Goal: Transaction & Acquisition: Purchase product/service

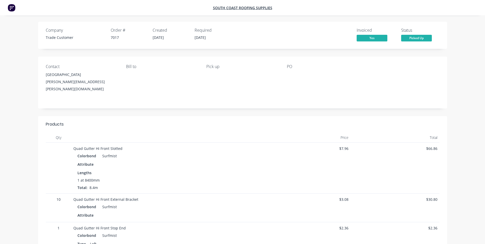
click at [13, 9] on img at bounding box center [12, 8] width 8 height 8
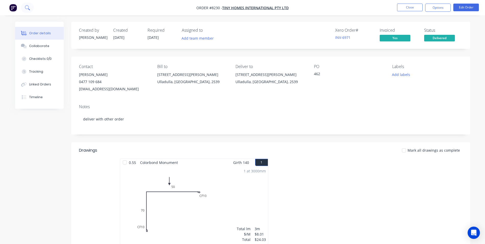
click at [31, 8] on button at bounding box center [27, 8] width 13 height 10
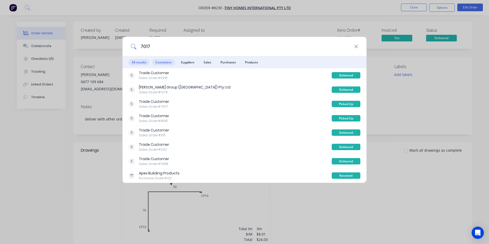
click at [170, 60] on span "Customers" at bounding box center [163, 62] width 22 height 6
click at [181, 60] on span "Suppliers" at bounding box center [188, 62] width 20 height 6
click at [159, 62] on span "Customers" at bounding box center [163, 62] width 22 height 6
click at [184, 62] on span "Suppliers" at bounding box center [188, 62] width 20 height 6
click at [207, 62] on span "Sales" at bounding box center [207, 62] width 14 height 6
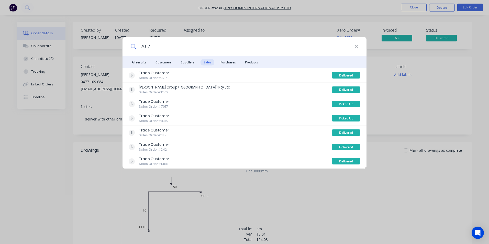
click at [140, 45] on input "7017" at bounding box center [245, 46] width 218 height 19
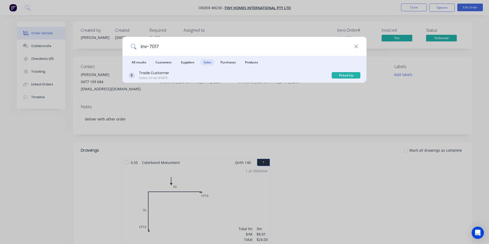
type input "inv-7017"
click at [195, 72] on div "Trade Customer Sales Order #8315" at bounding box center [230, 75] width 203 height 10
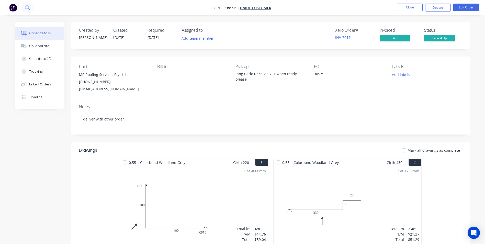
click at [27, 6] on icon at bounding box center [27, 7] width 4 height 4
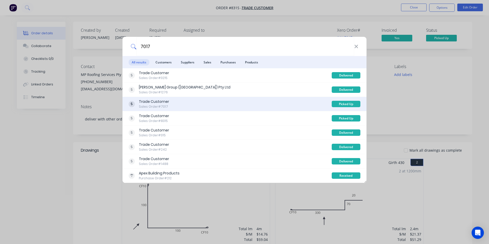
type input "7017"
click at [195, 102] on div "Trade Customer Sales Order #7017" at bounding box center [230, 104] width 203 height 10
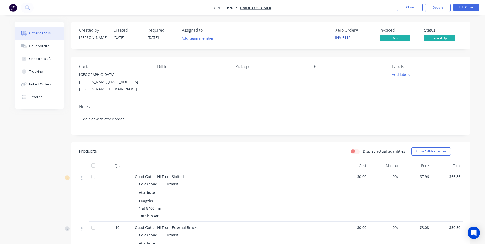
click at [339, 37] on link "INV-6112" at bounding box center [342, 37] width 15 height 5
click at [9, 9] on img "button" at bounding box center [13, 8] width 8 height 8
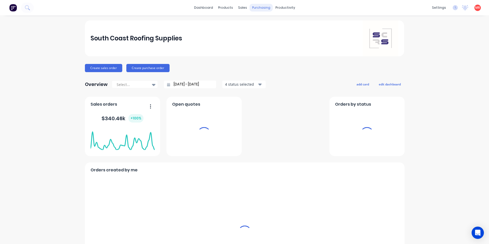
click at [251, 8] on div "purchasing" at bounding box center [260, 8] width 23 height 8
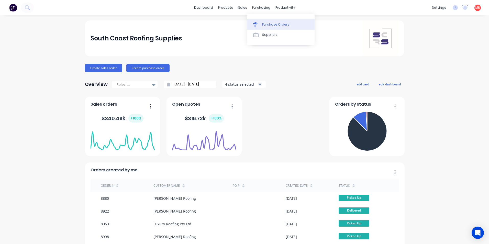
click at [260, 21] on link "Purchase Orders" at bounding box center [281, 24] width 68 height 10
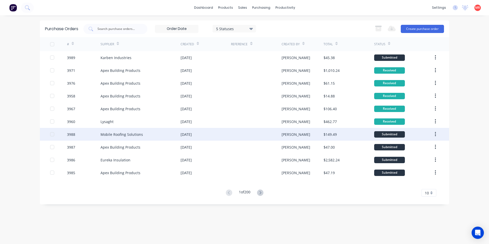
click at [228, 134] on div "[DATE]" at bounding box center [205, 134] width 50 height 13
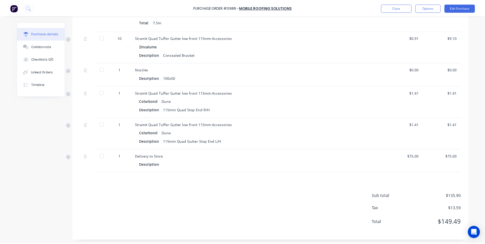
scroll to position [182, 0]
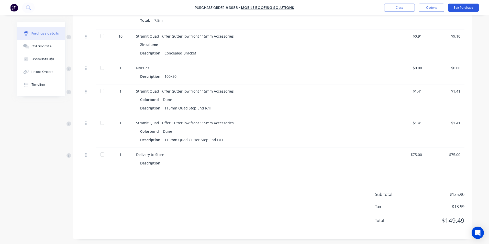
click at [457, 7] on button "Edit Purchase" at bounding box center [463, 8] width 31 height 8
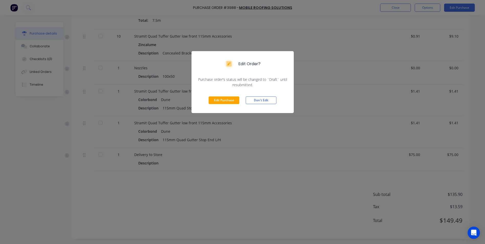
click at [212, 104] on div "Edit Purchase Don't Edit" at bounding box center [242, 100] width 102 height 26
click at [213, 102] on button "Edit Purchase" at bounding box center [224, 100] width 31 height 8
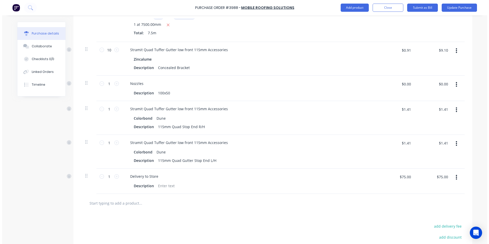
scroll to position [190, 0]
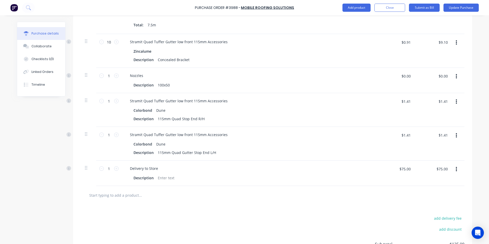
click at [125, 195] on input "text" at bounding box center [140, 195] width 102 height 10
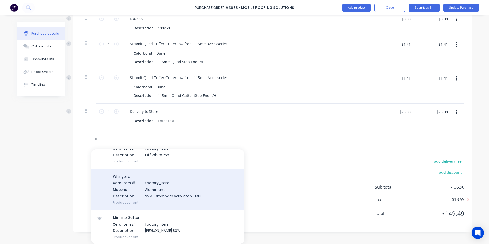
scroll to position [102, 0]
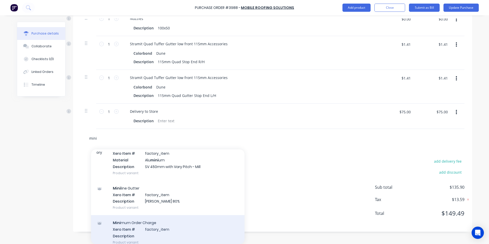
type input "mini"
click at [155, 230] on div "Mini mum Order Charge Xero Item # factory_item Description Product variant" at bounding box center [167, 232] width 153 height 34
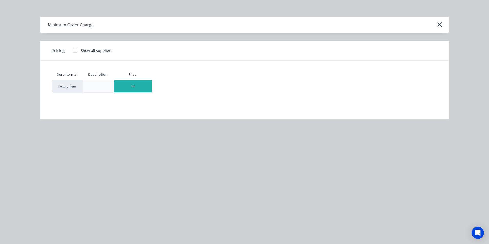
click at [133, 87] on div "$0" at bounding box center [133, 86] width 38 height 12
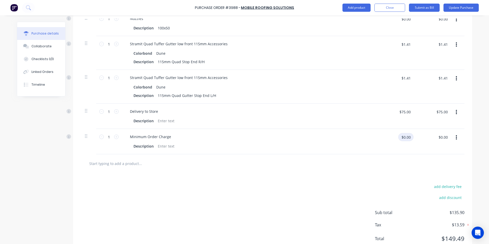
click at [408, 136] on input "$0.00" at bounding box center [405, 137] width 15 height 8
type input "$15.00"
click at [365, 183] on div "add delivery fee add discount Sub total $135.90 Tax $13.59 Total $149.49" at bounding box center [272, 215] width 399 height 84
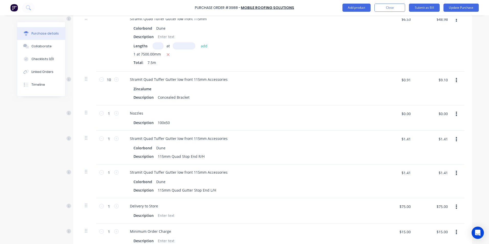
scroll to position [153, 0]
click at [438, 111] on input "$0.00" at bounding box center [442, 112] width 15 height 8
type input "3.53"
type input "$3.53"
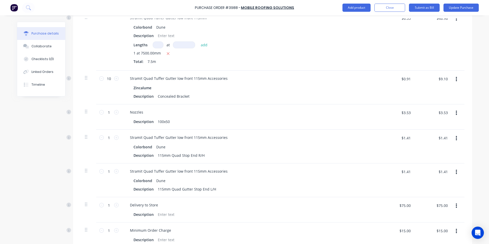
click at [472, 93] on div "Purchase Order #3988 - Mobile Roofing Solutions Add product Close Submit as Bil…" at bounding box center [244, 122] width 489 height 244
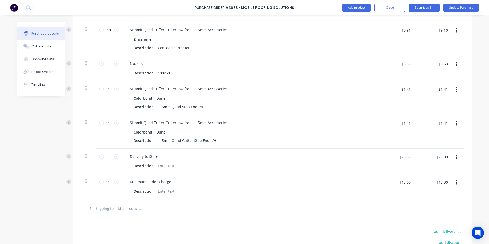
scroll to position [137, 0]
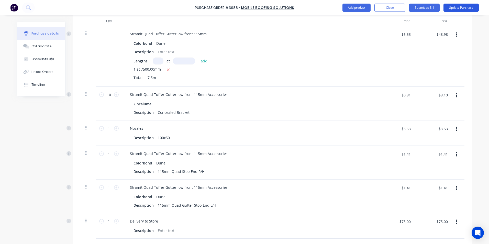
click at [456, 6] on button "Update Purchase" at bounding box center [460, 8] width 35 height 8
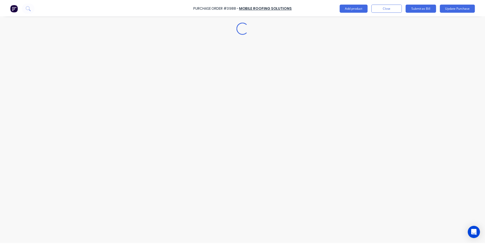
scroll to position [0, 0]
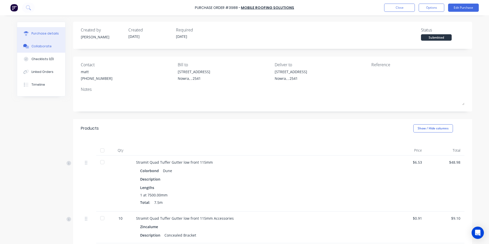
click at [41, 51] on button "Collaborate" at bounding box center [41, 46] width 48 height 13
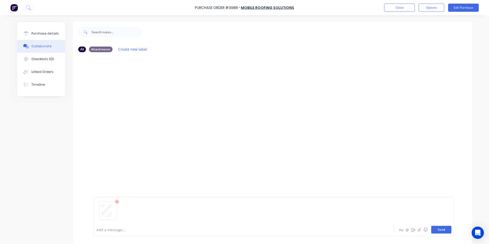
click at [439, 230] on button "Send" at bounding box center [441, 230] width 20 height 8
click at [29, 8] on icon at bounding box center [28, 7] width 5 height 5
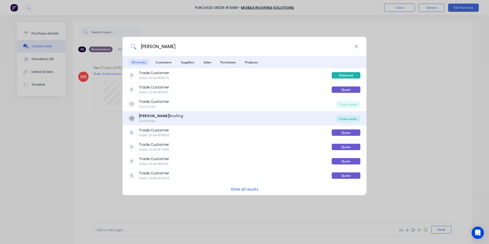
type input "[PERSON_NAME]"
click at [338, 118] on div "Create order" at bounding box center [347, 118] width 25 height 7
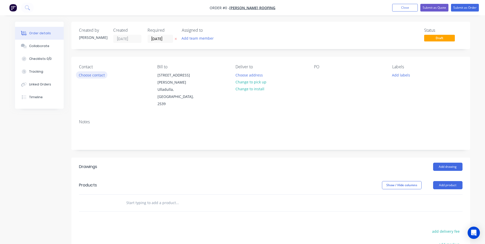
click at [101, 75] on button "Choose contact" at bounding box center [91, 74] width 31 height 7
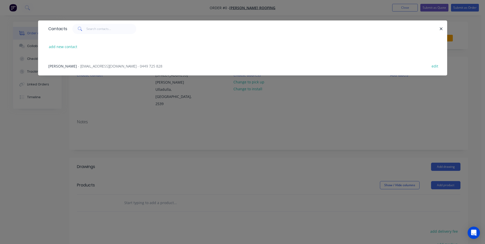
click at [93, 64] on span "- [EMAIL_ADDRESS][DOMAIN_NAME] - 0449 725 828" at bounding box center [120, 66] width 84 height 5
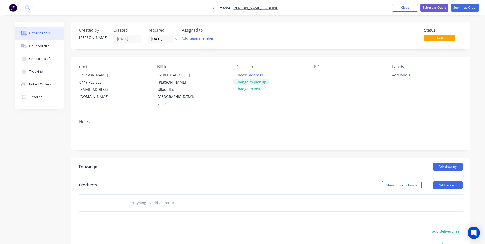
click at [250, 81] on button "Change to pick up" at bounding box center [251, 81] width 36 height 7
click at [250, 80] on button "Change to delivery" at bounding box center [251, 82] width 37 height 7
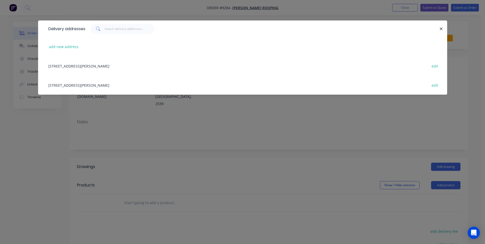
click at [77, 81] on div "[STREET_ADDRESS][PERSON_NAME] edit" at bounding box center [243, 84] width 394 height 19
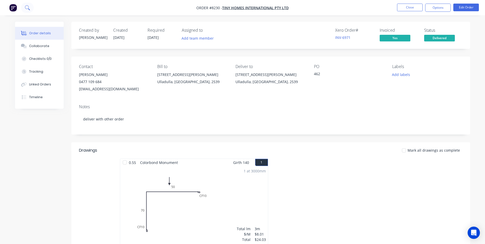
click at [25, 5] on button at bounding box center [27, 8] width 13 height 10
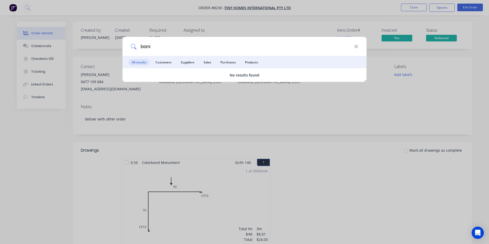
type input "bani"
click at [233, 26] on div "bani All results Customers Suppliers Sales Purchases Products No results found" at bounding box center [244, 122] width 489 height 244
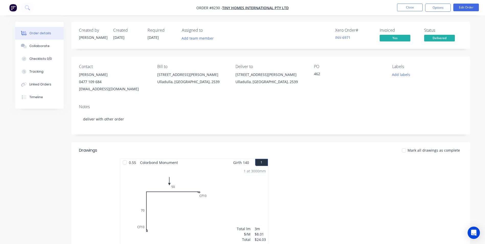
click at [16, 7] on img "button" at bounding box center [13, 8] width 8 height 8
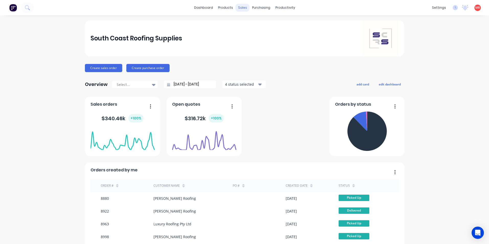
click at [240, 8] on div "sales" at bounding box center [242, 8] width 14 height 8
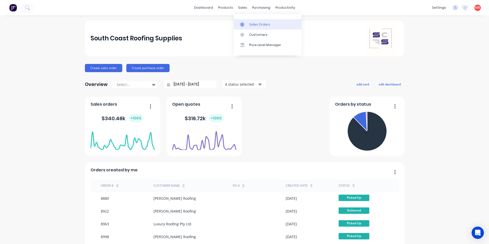
click at [251, 23] on div "Sales Orders" at bounding box center [259, 24] width 21 height 5
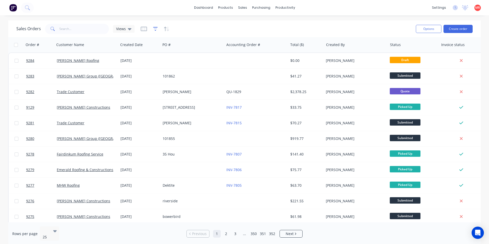
click at [156, 29] on icon "button" at bounding box center [155, 28] width 5 height 5
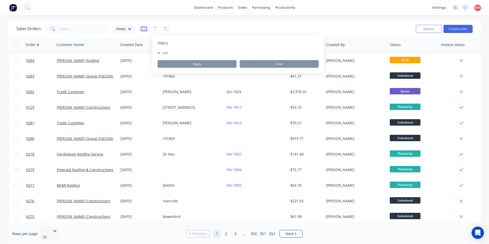
click at [142, 29] on icon "button" at bounding box center [144, 28] width 6 height 5
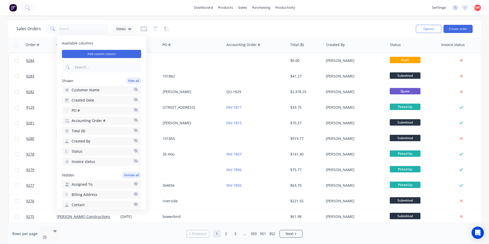
click at [93, 151] on button "Status" at bounding box center [101, 151] width 79 height 8
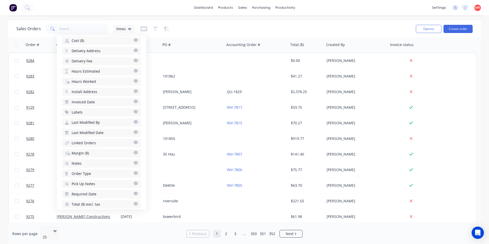
scroll to position [180, 0]
click at [181, 30] on div "Sales Orders Views" at bounding box center [213, 28] width 395 height 13
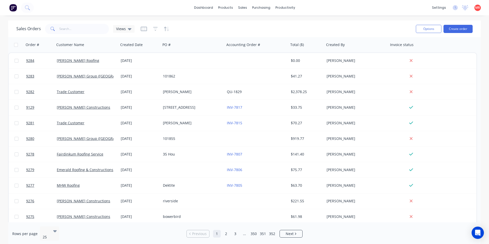
click at [151, 30] on div at bounding box center [155, 29] width 29 height 8
click at [145, 29] on icon "button" at bounding box center [144, 28] width 6 height 5
click at [155, 29] on icon "button" at bounding box center [155, 28] width 3 height 1
drag, startPoint x: 155, startPoint y: 29, endPoint x: 170, endPoint y: 25, distance: 15.4
click at [170, 25] on div "Sales Orders Views" at bounding box center [213, 28] width 395 height 13
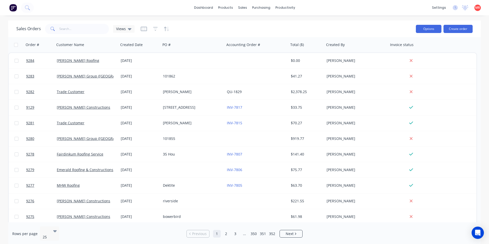
click at [418, 26] on button "Options" at bounding box center [429, 29] width 26 height 8
click at [354, 29] on div "Sales Orders Views" at bounding box center [213, 28] width 395 height 13
click at [250, 25] on link "Sales Orders" at bounding box center [269, 24] width 68 height 10
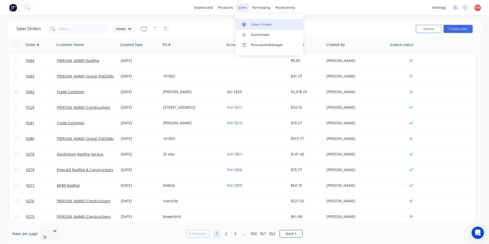
click at [242, 5] on div "sales" at bounding box center [242, 8] width 14 height 8
click at [233, 9] on div "products" at bounding box center [225, 8] width 20 height 8
click at [15, 6] on img at bounding box center [13, 8] width 8 height 8
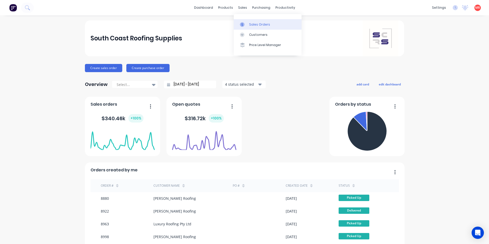
click at [251, 23] on div "Sales Orders" at bounding box center [259, 24] width 21 height 5
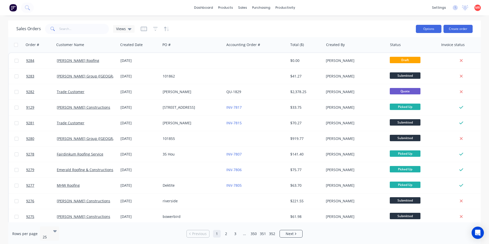
click at [430, 25] on button "Options" at bounding box center [429, 29] width 26 height 8
click at [143, 29] on icon "button" at bounding box center [144, 28] width 6 height 5
click at [182, 31] on div "Sales Orders Views" at bounding box center [213, 28] width 395 height 13
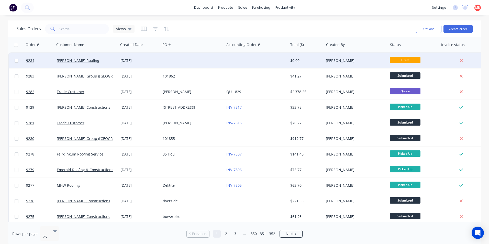
click at [226, 62] on div at bounding box center [256, 60] width 64 height 15
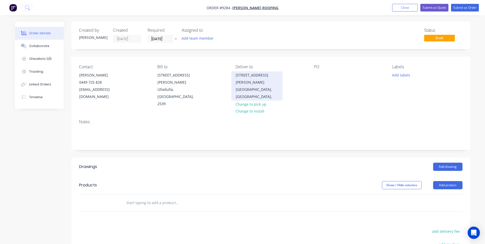
click at [248, 88] on div "[GEOGRAPHIC_DATA], [GEOGRAPHIC_DATA]," at bounding box center [257, 93] width 42 height 14
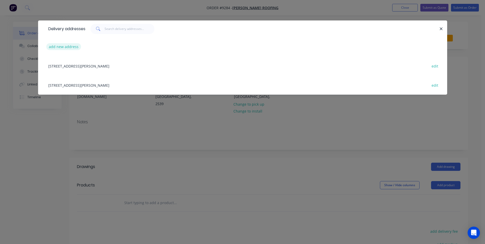
click at [70, 47] on button "add new address" at bounding box center [63, 46] width 35 height 7
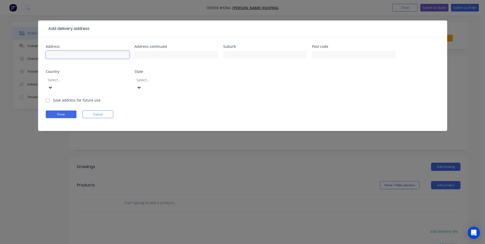
click at [94, 53] on input "text" at bounding box center [88, 55] width 84 height 8
type input "banister rd"
click at [245, 52] on input "text" at bounding box center [265, 55] width 84 height 8
type input "mollymook"
click at [132, 78] on div "Address banister rd Address continued Suburb mollymook Post code Country Select…" at bounding box center [243, 71] width 394 height 53
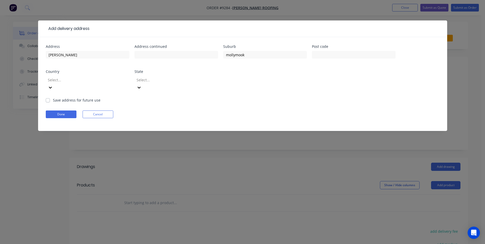
drag, startPoint x: 130, startPoint y: 78, endPoint x: 126, endPoint y: 77, distance: 3.2
click at [129, 78] on div "Address banister rd Address continued Suburb mollymook Post code Country Select…" at bounding box center [243, 71] width 394 height 53
click at [53, 85] on icon at bounding box center [50, 87] width 5 height 5
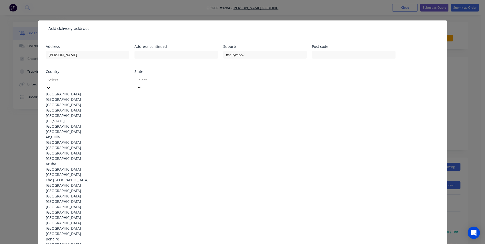
click at [102, 91] on div "Australia" at bounding box center [88, 93] width 84 height 5
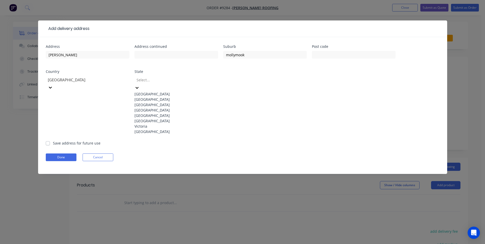
click at [155, 81] on div at bounding box center [173, 80] width 74 height 6
click at [145, 98] on div "New South Wales" at bounding box center [176, 99] width 84 height 5
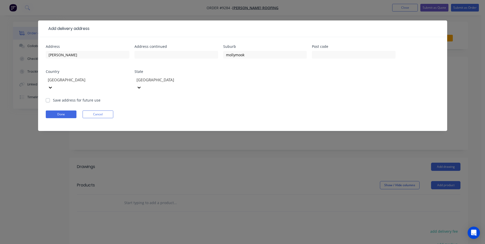
click at [53, 97] on label "Save address for future use" at bounding box center [77, 99] width 48 height 5
click at [47, 97] on input "Save address for future use" at bounding box center [48, 99] width 4 height 5
checkbox input "true"
click at [56, 110] on button "Done" at bounding box center [61, 114] width 31 height 8
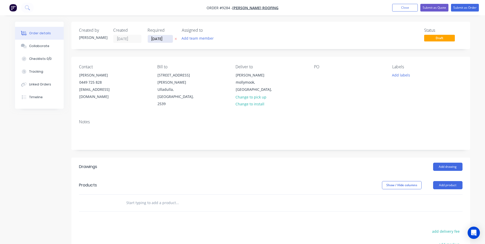
click at [165, 40] on input "[DATE]" at bounding box center [160, 39] width 25 height 8
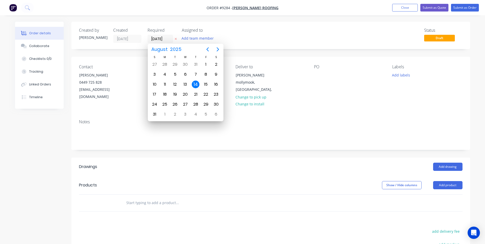
click at [281, 50] on div "Created by Matt Created 14/08/25 Required 14/08/25 Assigned to Add team member …" at bounding box center [270, 178] width 399 height 312
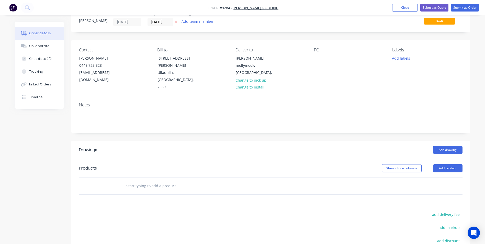
scroll to position [26, 0]
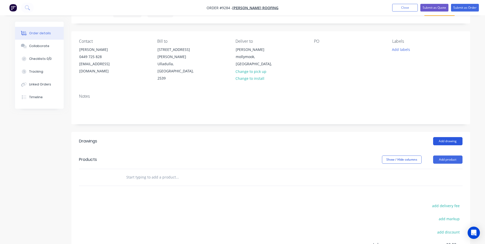
click at [441, 137] on button "Add drawing" at bounding box center [447, 141] width 29 height 8
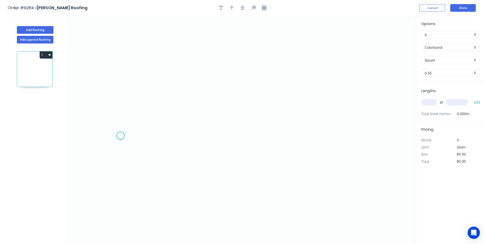
click at [120, 136] on icon "0" at bounding box center [242, 130] width 347 height 228
click at [133, 130] on icon "0" at bounding box center [242, 130] width 347 height 228
click at [339, 126] on icon "0 ?" at bounding box center [242, 130] width 347 height 228
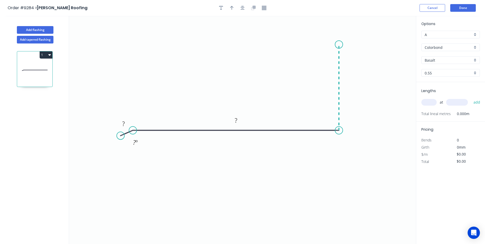
click at [336, 44] on icon "0 ? ? ? º" at bounding box center [242, 130] width 347 height 228
click at [122, 126] on rect at bounding box center [124, 123] width 10 height 7
click at [306, 168] on icon "0 15 175 260 160 º" at bounding box center [242, 130] width 347 height 228
type input "$13.67"
click at [474, 62] on div "Basalt" at bounding box center [450, 60] width 59 height 8
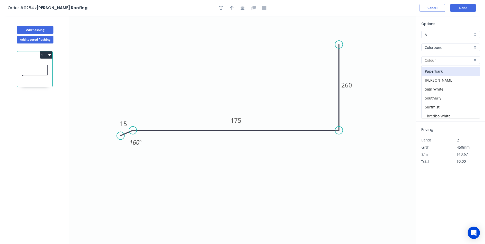
scroll to position [153, 0]
click at [450, 97] on div "Surfmist" at bounding box center [450, 95] width 58 height 9
type input "Surfmist"
click at [432, 103] on input "text" at bounding box center [428, 102] width 15 height 7
type input "4"
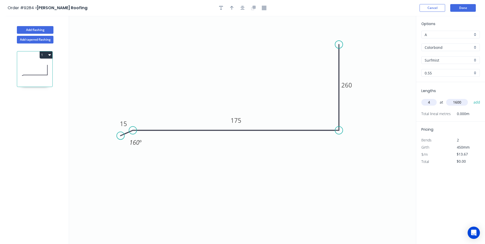
type input "1600"
click at [471, 98] on button "add" at bounding box center [477, 102] width 12 height 9
type input "$87.49"
click at [43, 30] on button "Add flashing" at bounding box center [35, 30] width 37 height 8
type input "$0.00"
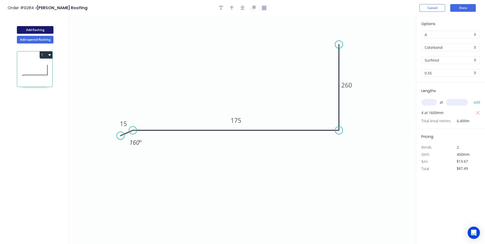
type input "$0.00"
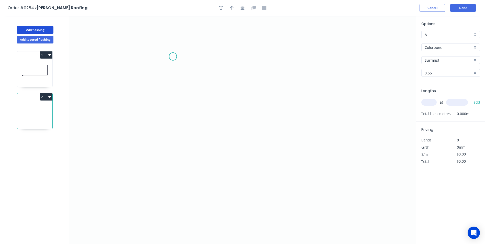
click at [173, 56] on icon "0" at bounding box center [242, 130] width 347 height 228
click at [170, 157] on icon "0" at bounding box center [242, 130] width 347 height 228
click at [293, 155] on icon "0 ?" at bounding box center [242, 130] width 347 height 228
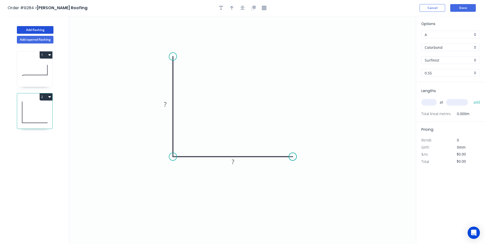
click at [293, 155] on circle at bounding box center [293, 157] width 8 height 8
click at [166, 105] on tspan "?" at bounding box center [165, 104] width 3 height 8
type input "$10.28"
click at [257, 80] on icon "0 210 150" at bounding box center [242, 130] width 347 height 228
click at [232, 10] on button "button" at bounding box center [232, 8] width 8 height 8
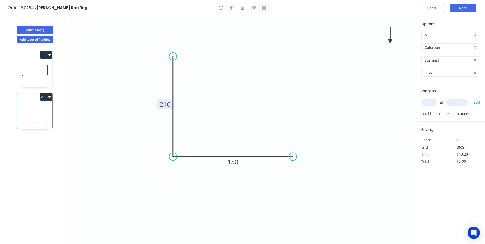
click at [390, 41] on icon at bounding box center [390, 35] width 5 height 16
drag, startPoint x: 390, startPoint y: 41, endPoint x: 271, endPoint y: 80, distance: 124.9
click at [271, 80] on icon at bounding box center [275, 75] width 15 height 15
click at [431, 103] on input "text" at bounding box center [428, 102] width 15 height 7
type input "2"
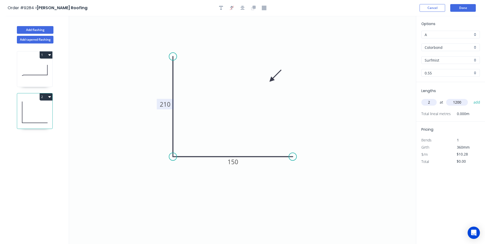
type input "1200"
click at [471, 98] on button "add" at bounding box center [477, 102] width 12 height 9
type input "$24.67"
click at [41, 30] on button "Add flashing" at bounding box center [35, 30] width 37 height 8
type input "$0.00"
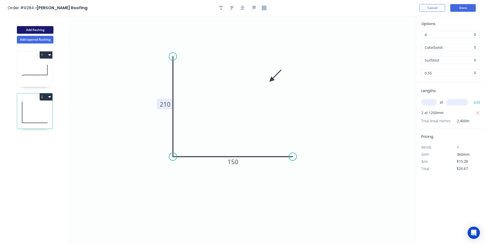
type input "$0.00"
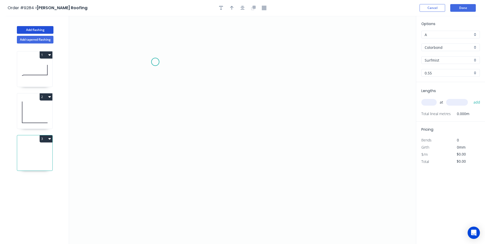
click at [155, 62] on icon "0" at bounding box center [242, 130] width 347 height 228
click at [151, 155] on icon "0" at bounding box center [242, 130] width 347 height 228
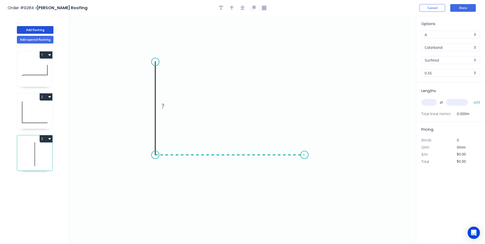
click at [304, 154] on icon "0 ?" at bounding box center [242, 130] width 347 height 228
click at [319, 169] on icon "0 ? ?" at bounding box center [242, 130] width 347 height 228
click at [319, 169] on circle at bounding box center [319, 169] width 8 height 8
drag, startPoint x: 319, startPoint y: 169, endPoint x: 320, endPoint y: 164, distance: 6.1
click at [320, 164] on circle at bounding box center [321, 164] width 8 height 8
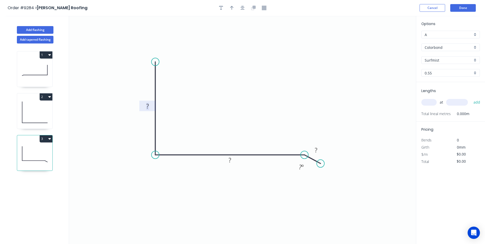
click at [150, 109] on rect at bounding box center [147, 106] width 10 height 7
drag, startPoint x: 256, startPoint y: 74, endPoint x: 249, endPoint y: 60, distance: 16.3
click at [256, 72] on icon "0 210 200 15 160 º" at bounding box center [242, 130] width 347 height 228
type input "$13.67"
click at [234, 6] on button "button" at bounding box center [232, 8] width 8 height 8
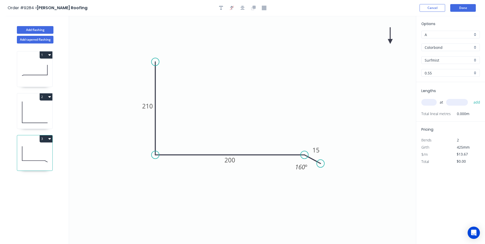
click at [390, 40] on icon at bounding box center [390, 35] width 5 height 16
drag, startPoint x: 390, startPoint y: 41, endPoint x: 249, endPoint y: 100, distance: 152.8
click at [249, 100] on icon at bounding box center [253, 96] width 15 height 15
click at [426, 101] on input "text" at bounding box center [428, 102] width 15 height 7
type input "2"
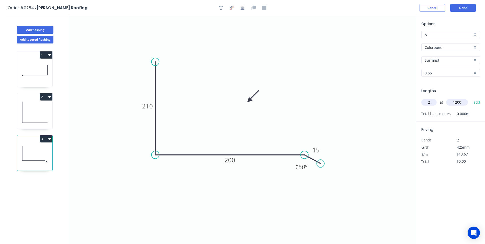
type input "1200"
click at [471, 98] on button "add" at bounding box center [477, 102] width 12 height 9
type input "$32.81"
click at [43, 32] on button "Add flashing" at bounding box center [35, 30] width 37 height 8
type input "$0.00"
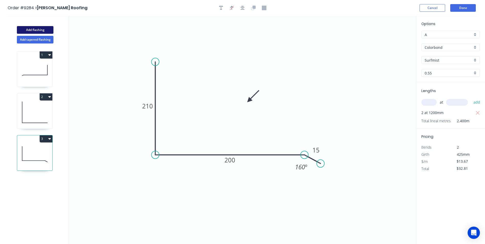
type input "$0.00"
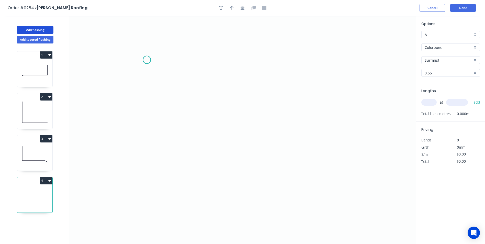
click at [147, 60] on icon "0" at bounding box center [242, 130] width 347 height 228
click at [149, 155] on icon "0" at bounding box center [242, 130] width 347 height 228
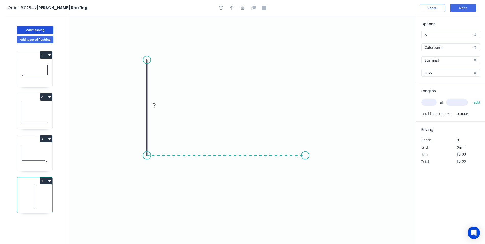
click at [305, 151] on icon "0 ?" at bounding box center [242, 130] width 347 height 228
click at [317, 167] on icon "0 ? ?" at bounding box center [242, 130] width 347 height 228
click at [317, 167] on circle at bounding box center [317, 167] width 8 height 8
click at [317, 165] on circle at bounding box center [317, 165] width 8 height 8
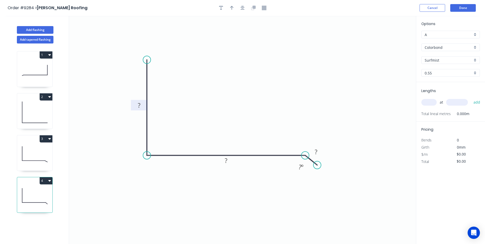
click at [143, 105] on rect at bounding box center [139, 105] width 10 height 7
click at [430, 101] on input "text" at bounding box center [428, 102] width 15 height 7
type input "$11.37"
type input "2"
type input "1000"
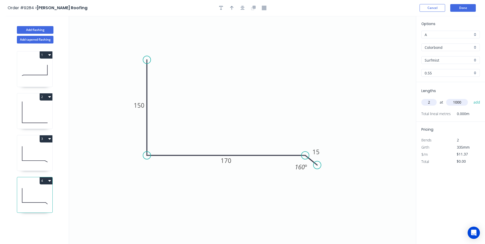
click at [471, 98] on button "add" at bounding box center [477, 102] width 12 height 9
type input "$22.74"
click at [463, 8] on button "Done" at bounding box center [463, 8] width 26 height 8
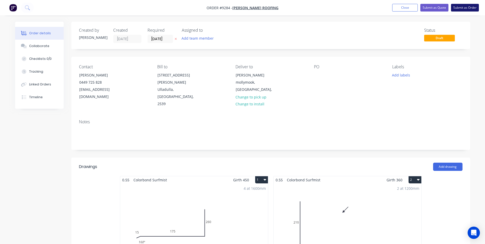
click at [465, 5] on button "Submit as Order" at bounding box center [465, 8] width 28 height 8
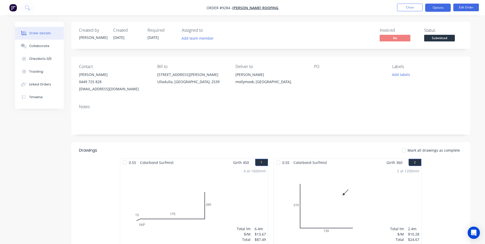
click at [431, 7] on button "Options" at bounding box center [438, 8] width 26 height 8
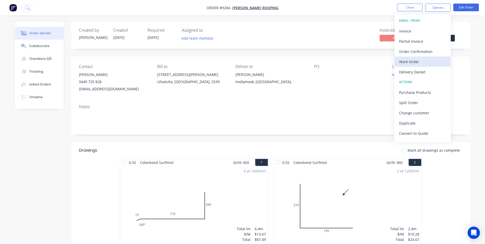
click at [420, 59] on div "Work Order" at bounding box center [422, 61] width 47 height 7
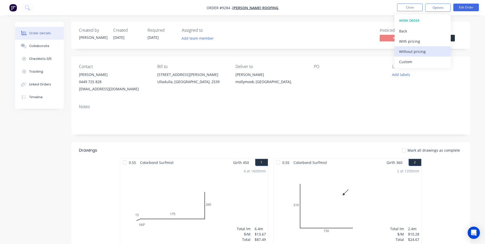
click at [420, 50] on div "Without pricing" at bounding box center [422, 51] width 47 height 7
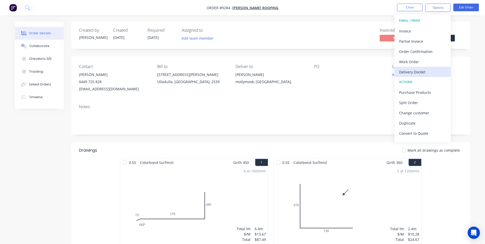
click at [414, 70] on div "Delivery Docket" at bounding box center [422, 71] width 47 height 7
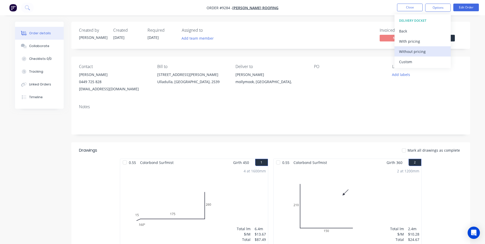
click at [414, 50] on div "Without pricing" at bounding box center [422, 51] width 47 height 7
click at [243, 19] on div "Order details Collaborate Checklists 0/0 Tracking Linked Orders Timeline Order …" at bounding box center [242, 215] width 485 height 431
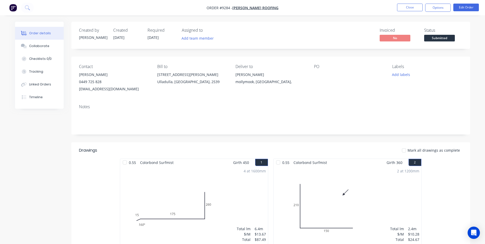
click at [12, 10] on img "button" at bounding box center [13, 8] width 8 height 8
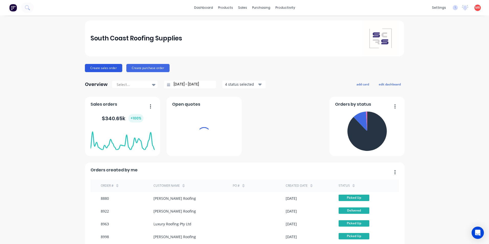
click at [103, 69] on button "Create sales order" at bounding box center [103, 68] width 37 height 8
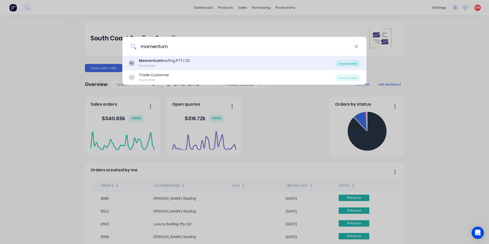
type input "momentum"
click at [338, 61] on div "Create order" at bounding box center [347, 63] width 25 height 7
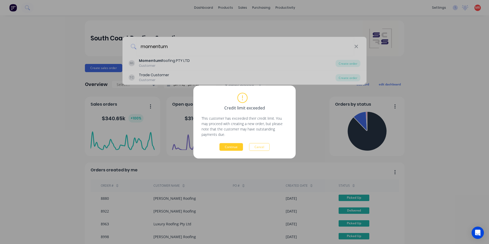
click at [226, 145] on button "Continue" at bounding box center [231, 147] width 24 height 8
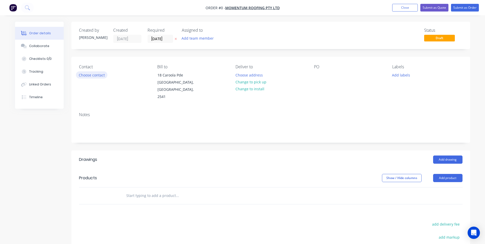
click at [92, 76] on button "Choose contact" at bounding box center [91, 74] width 31 height 7
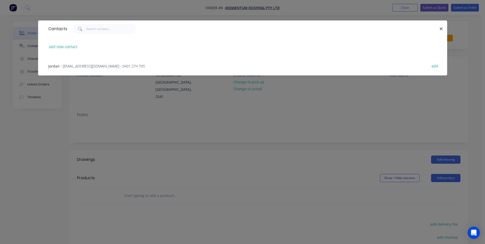
click at [92, 66] on span "- jordan@momentumroofing.com.au - 0401 274 705" at bounding box center [103, 66] width 84 height 5
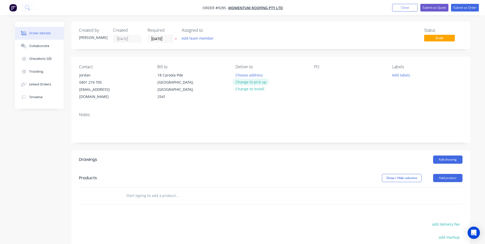
click at [245, 82] on button "Change to pick up" at bounding box center [251, 81] width 36 height 7
click at [318, 76] on div at bounding box center [318, 74] width 8 height 7
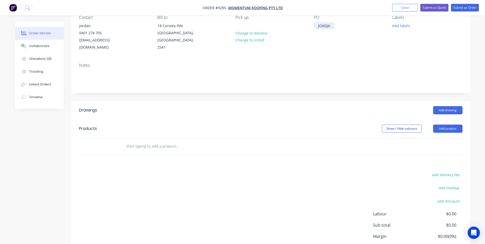
scroll to position [51, 0]
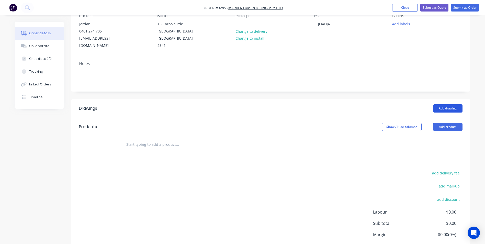
click at [453, 104] on button "Add drawing" at bounding box center [447, 108] width 29 height 8
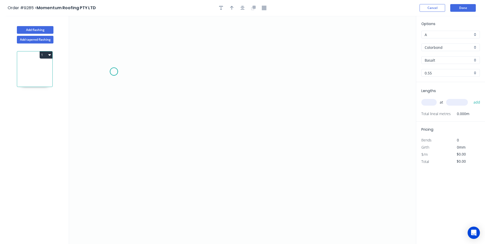
click at [114, 72] on icon "0" at bounding box center [242, 130] width 347 height 228
click at [103, 79] on icon "0" at bounding box center [242, 130] width 347 height 228
click at [198, 140] on icon "0 ?" at bounding box center [242, 130] width 347 height 228
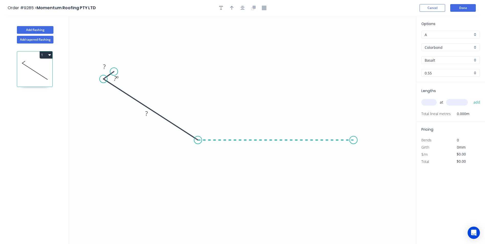
click at [353, 140] on icon "0 ? ? ? º" at bounding box center [242, 130] width 347 height 228
click at [361, 149] on icon "0 ? ? ? ? º ? º" at bounding box center [242, 130] width 347 height 228
click at [108, 67] on rect at bounding box center [104, 66] width 10 height 7
click at [191, 44] on icon "0 15 185 190 10 45 º 160 º 150 º" at bounding box center [242, 130] width 347 height 228
type input "$12.45"
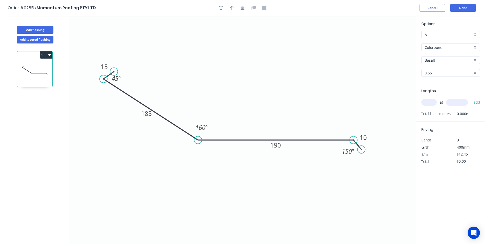
click at [476, 60] on div "Basalt" at bounding box center [450, 60] width 59 height 8
click at [452, 94] on div "Night Sky" at bounding box center [450, 92] width 58 height 9
type input "Night Sky"
click at [430, 102] on input "text" at bounding box center [428, 102] width 15 height 7
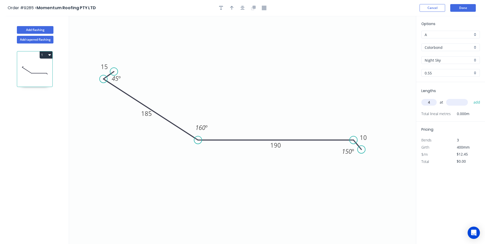
type input "4"
type input "5000"
click at [471, 98] on button "add" at bounding box center [477, 102] width 12 height 9
type input "$249.00"
click at [460, 9] on button "Done" at bounding box center [463, 8] width 26 height 8
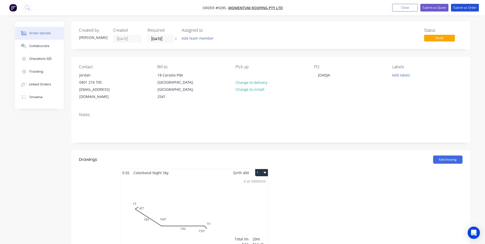
click at [460, 9] on button "Submit as Order" at bounding box center [465, 8] width 28 height 8
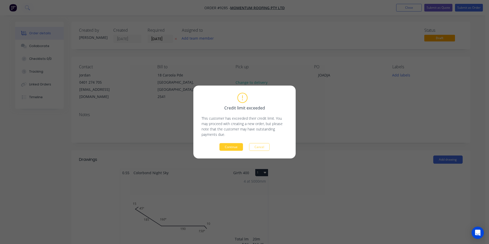
click at [240, 147] on button "Continue" at bounding box center [231, 147] width 24 height 8
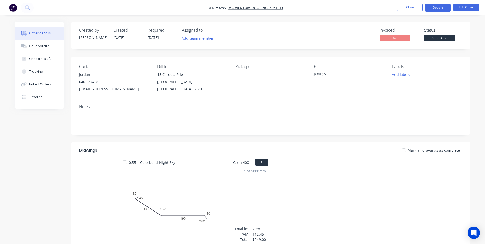
click at [434, 9] on button "Options" at bounding box center [438, 8] width 26 height 8
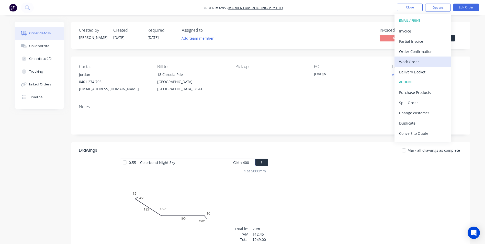
click at [419, 64] on div "Work Order" at bounding box center [422, 61] width 47 height 7
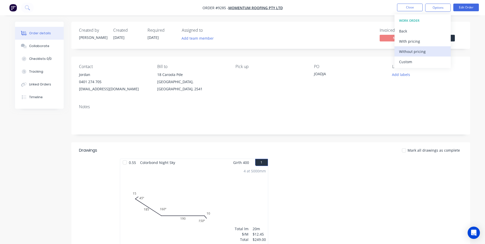
click at [419, 54] on div "Without pricing" at bounding box center [422, 51] width 47 height 7
click at [421, 55] on div "Order Confirmation" at bounding box center [422, 51] width 47 height 7
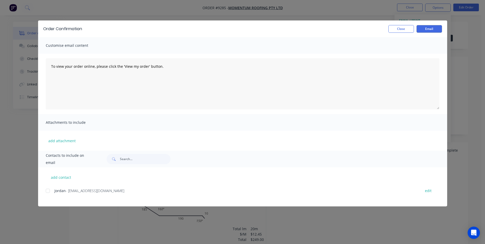
click at [50, 193] on div at bounding box center [48, 191] width 10 height 10
drag, startPoint x: 428, startPoint y: 29, endPoint x: 424, endPoint y: 27, distance: 4.1
click at [427, 28] on button "Email" at bounding box center [429, 29] width 26 height 8
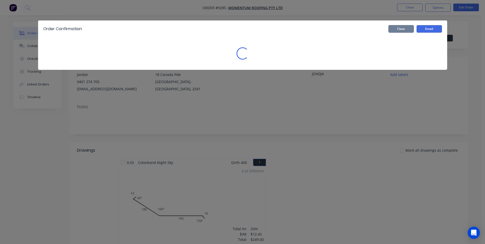
click at [409, 27] on button "Close" at bounding box center [401, 29] width 26 height 8
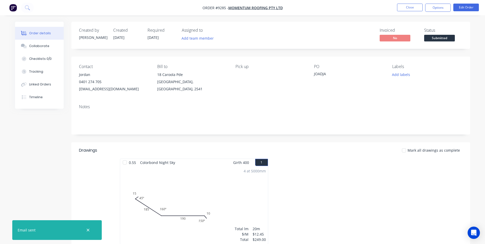
click at [12, 9] on img "button" at bounding box center [13, 8] width 8 height 8
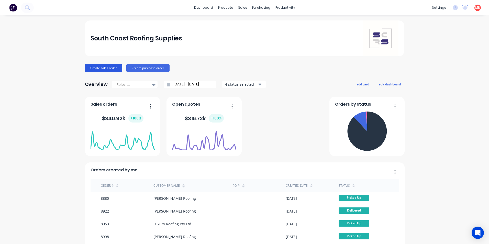
click at [111, 67] on button "Create sales order" at bounding box center [103, 68] width 37 height 8
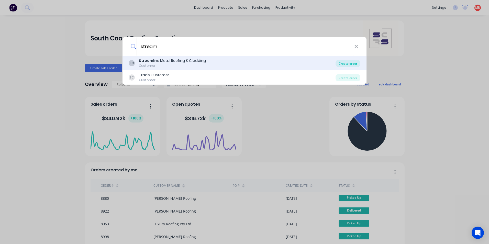
type input "stream"
click at [345, 63] on div "Create order" at bounding box center [347, 63] width 25 height 7
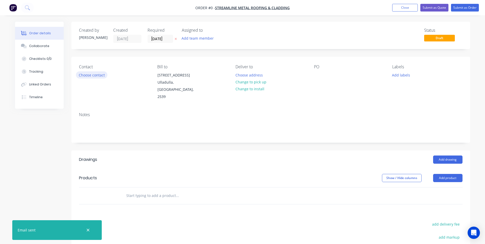
click at [92, 76] on button "Choose contact" at bounding box center [91, 74] width 31 height 7
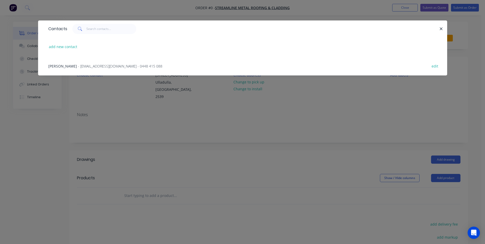
click at [87, 66] on span "- streamlinemrc@outlook.com - 0448 415 088" at bounding box center [120, 66] width 84 height 5
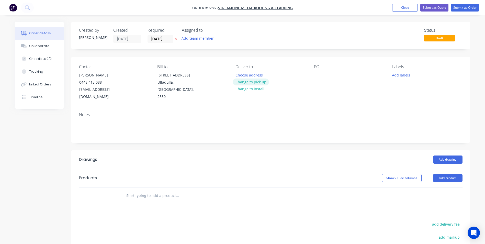
click at [245, 84] on button "Change to pick up" at bounding box center [251, 81] width 36 height 7
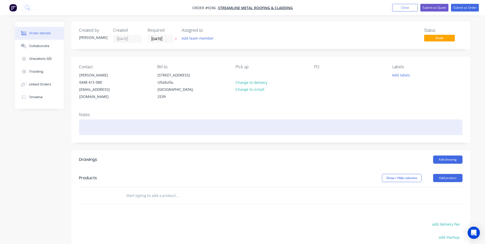
click at [80, 119] on div at bounding box center [270, 127] width 383 height 16
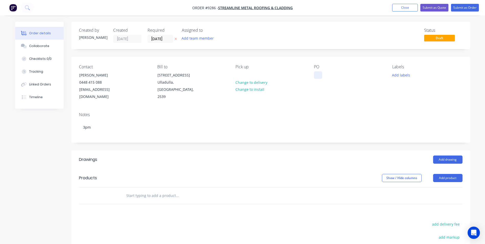
click at [315, 76] on div at bounding box center [318, 74] width 8 height 7
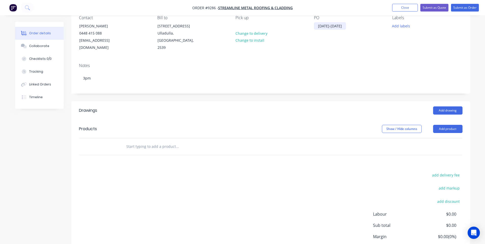
scroll to position [51, 0]
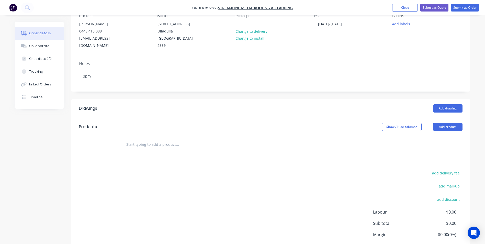
click at [139, 140] on input "text" at bounding box center [177, 144] width 102 height 10
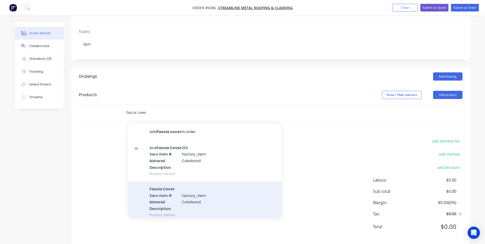
scroll to position [84, 0]
type input "fascia cover"
click at [162, 185] on div "Fascia Cover Xero Item # factory_item Material Colorbond Description Product va…" at bounding box center [204, 201] width 153 height 41
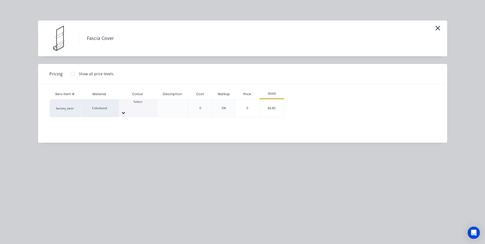
click at [126, 102] on div "Select" at bounding box center [138, 103] width 38 height 9
click at [266, 107] on div "$6.80" at bounding box center [272, 107] width 24 height 17
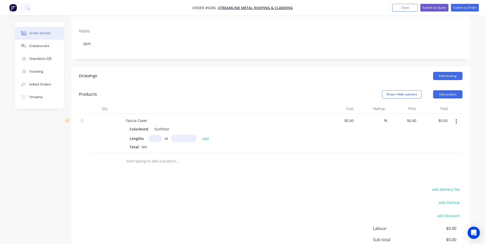
click at [154, 135] on input "text" at bounding box center [155, 138] width 13 height 7
type input "2"
type input "6100"
click at [200, 135] on button "add" at bounding box center [206, 138] width 12 height 7
type input "$82.96"
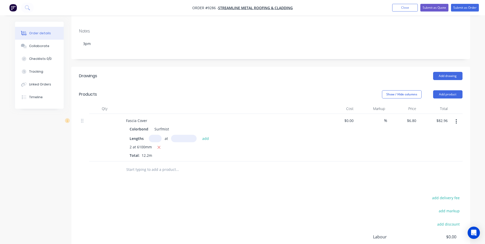
click at [150, 164] on input "text" at bounding box center [177, 169] width 102 height 10
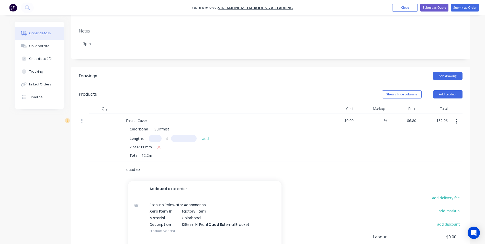
scroll to position [135, 0]
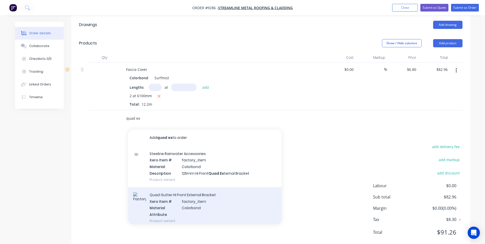
type input "quad ex"
click at [162, 199] on div "Quad Gutter Hi Front External Bracket Xero Item # factory_item Material Colorbo…" at bounding box center [204, 207] width 153 height 41
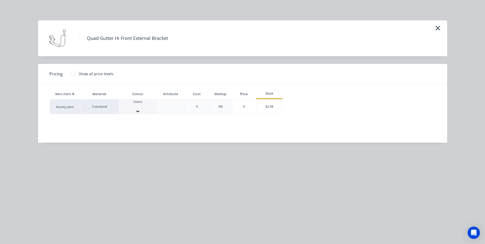
click at [142, 107] on div at bounding box center [138, 106] width 38 height 5
click at [269, 109] on div "$2.98" at bounding box center [269, 107] width 26 height 17
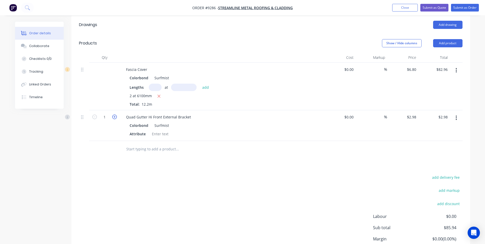
click at [115, 114] on icon "button" at bounding box center [114, 116] width 5 height 5
type input "2"
type input "$5.96"
click at [115, 114] on icon "button" at bounding box center [114, 116] width 5 height 5
type input "3"
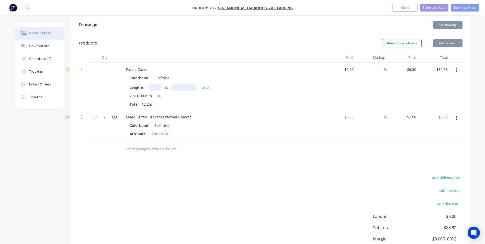
type input "$8.94"
click at [115, 114] on icon "button" at bounding box center [114, 116] width 5 height 5
type input "4"
type input "$11.92"
click at [115, 114] on icon "button" at bounding box center [114, 116] width 5 height 5
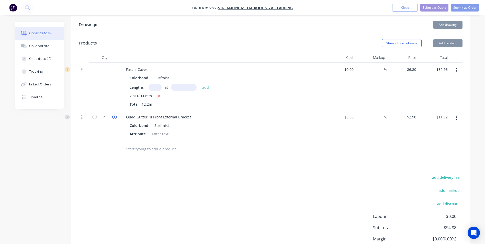
type input "5"
type input "$14.90"
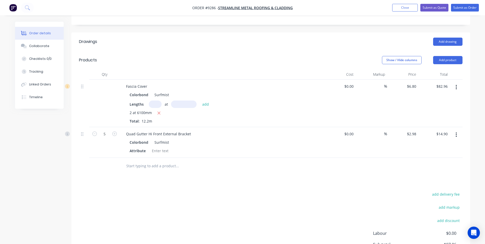
scroll to position [109, 0]
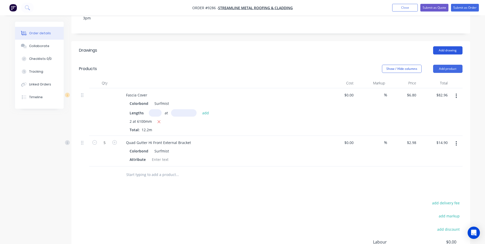
click at [440, 46] on button "Add drawing" at bounding box center [447, 50] width 29 height 8
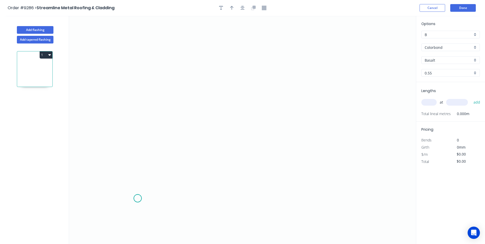
click at [137, 198] on icon "0" at bounding box center [242, 130] width 347 height 228
drag, startPoint x: 137, startPoint y: 175, endPoint x: 131, endPoint y: 175, distance: 6.9
click at [137, 175] on icon "0" at bounding box center [242, 130] width 347 height 228
click at [117, 173] on icon "0 ?" at bounding box center [242, 130] width 347 height 228
click at [118, 96] on icon "0 ? ?" at bounding box center [242, 130] width 347 height 228
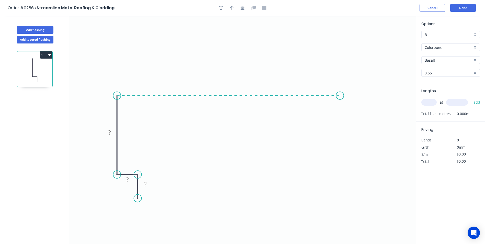
click at [340, 98] on icon "0 ? ? ?" at bounding box center [242, 130] width 347 height 228
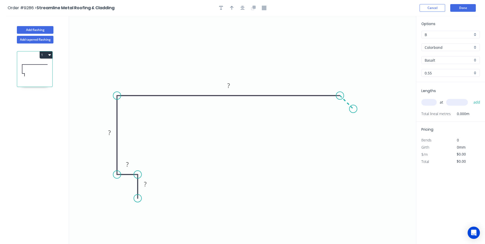
click at [353, 108] on icon "0 ? ? ? ?" at bounding box center [242, 130] width 347 height 228
click at [353, 108] on circle at bounding box center [353, 109] width 8 height 8
drag, startPoint x: 353, startPoint y: 108, endPoint x: 354, endPoint y: 102, distance: 5.7
click at [354, 102] on circle at bounding box center [354, 103] width 8 height 8
click at [148, 182] on rect at bounding box center [145, 184] width 10 height 7
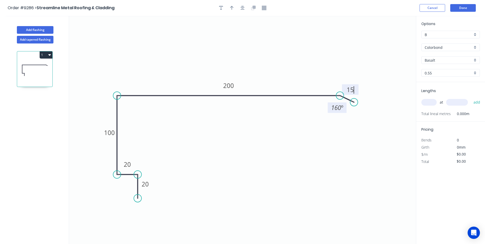
type input "$18.27"
click at [332, 109] on tspan "160" at bounding box center [336, 107] width 10 height 8
click at [324, 122] on icon "0 20 20 100 200 15 135 º" at bounding box center [242, 130] width 347 height 228
click at [429, 100] on input "text" at bounding box center [428, 102] width 15 height 7
type input "1"
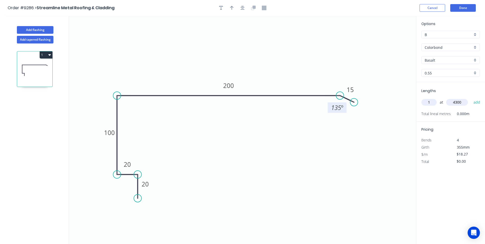
type input "4300"
click at [471, 98] on button "add" at bounding box center [477, 102] width 12 height 9
type input "$78.56"
click at [434, 59] on input "Basalt" at bounding box center [448, 59] width 48 height 5
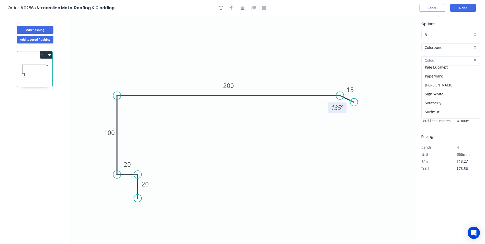
scroll to position [153, 0]
click at [441, 94] on div "Surfmist" at bounding box center [450, 95] width 58 height 9
type input "Surfmist"
click at [49, 56] on icon "button" at bounding box center [49, 55] width 3 height 4
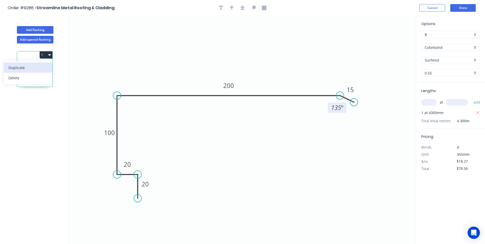
click at [38, 65] on div "Duplicate" at bounding box center [27, 67] width 39 height 7
type input "$0.00"
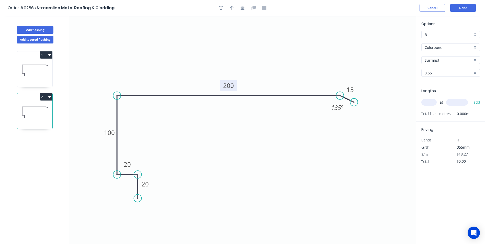
click at [234, 87] on tspan "200" at bounding box center [228, 85] width 11 height 8
click at [269, 126] on icon "0 20 20 100 180 15 135 º" at bounding box center [242, 130] width 347 height 228
click at [430, 102] on input "text" at bounding box center [428, 102] width 15 height 7
type input "1"
type input "2500"
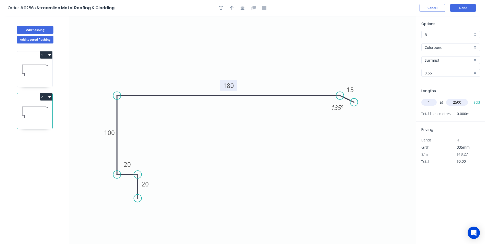
click at [471, 98] on button "add" at bounding box center [477, 102] width 12 height 9
click at [50, 97] on icon "button" at bounding box center [49, 97] width 3 height 2
click at [45, 106] on div "Duplicate" at bounding box center [27, 109] width 39 height 7
type input "$0.00"
click at [228, 82] on tspan "180" at bounding box center [228, 85] width 11 height 8
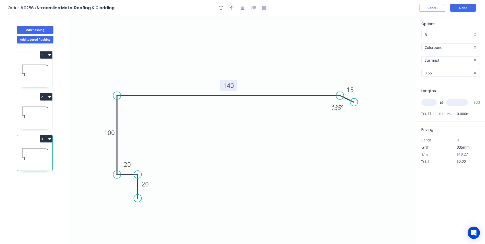
click at [433, 100] on input "text" at bounding box center [428, 102] width 15 height 7
type input "$15.16"
type input "1"
type input "4500"
click at [471, 98] on button "add" at bounding box center [477, 102] width 12 height 9
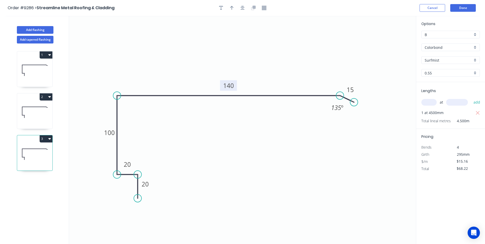
click at [49, 138] on icon "button" at bounding box center [49, 139] width 3 height 2
click at [39, 148] on div "Duplicate" at bounding box center [27, 151] width 39 height 7
type input "$0.00"
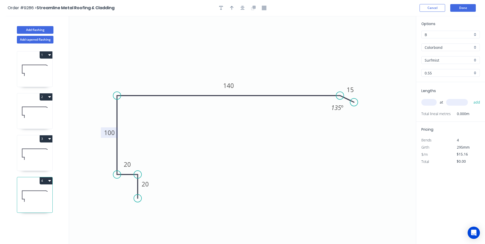
click at [103, 136] on rect at bounding box center [109, 132] width 17 height 10
click at [109, 133] on tspan "100" at bounding box center [109, 132] width 11 height 8
click at [235, 87] on rect at bounding box center [228, 85] width 17 height 10
click at [234, 86] on rect at bounding box center [228, 85] width 17 height 10
click at [232, 86] on tspan "140" at bounding box center [228, 85] width 11 height 8
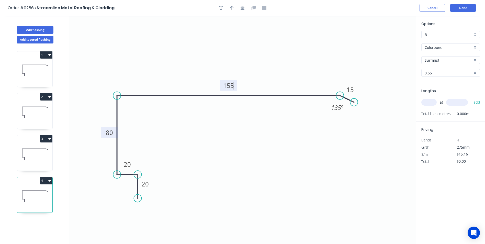
click at [249, 146] on icon "0 20 20 80 155 15 135 º" at bounding box center [242, 130] width 347 height 228
click at [431, 101] on input "text" at bounding box center [428, 102] width 15 height 7
type input "1"
type input "4100"
click at [471, 98] on button "add" at bounding box center [477, 102] width 12 height 9
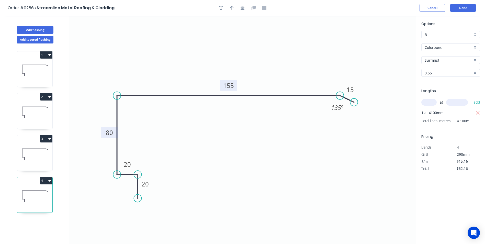
click at [44, 181] on button "4" at bounding box center [46, 180] width 13 height 7
click at [24, 194] on div "Duplicate" at bounding box center [27, 193] width 39 height 7
type input "$0.00"
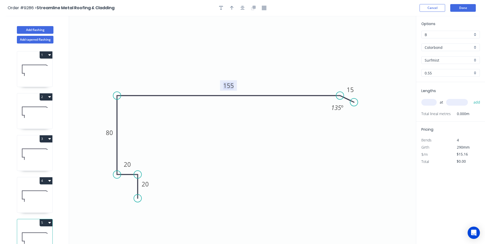
click at [228, 84] on tspan "155" at bounding box center [228, 85] width 11 height 8
click at [107, 132] on tspan "80" at bounding box center [109, 132] width 7 height 8
click at [230, 86] on tspan "155" at bounding box center [228, 85] width 11 height 8
click at [424, 99] on input "text" at bounding box center [428, 102] width 15 height 7
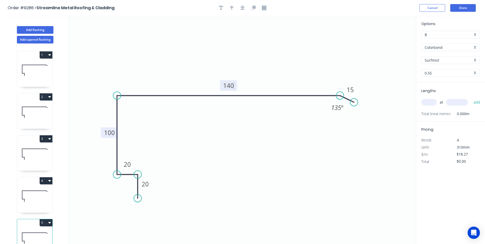
type input "$15.16"
type input "1"
type input "2500"
click at [471, 98] on button "add" at bounding box center [477, 102] width 12 height 9
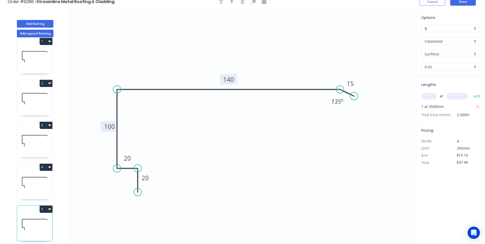
scroll to position [9, 0]
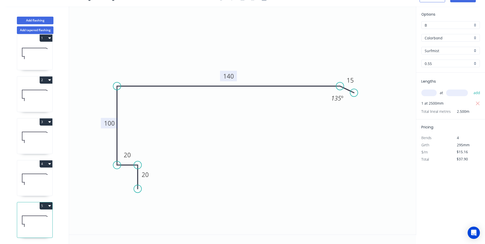
click at [49, 203] on icon "button" at bounding box center [49, 205] width 3 height 4
click at [37, 215] on div "Duplicate" at bounding box center [27, 218] width 39 height 7
type input "$0.00"
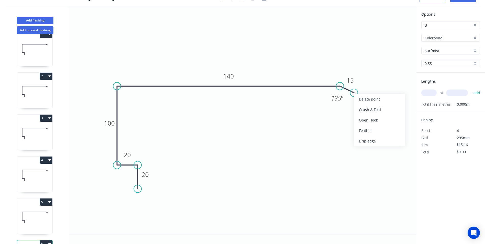
drag, startPoint x: 362, startPoint y: 96, endPoint x: 345, endPoint y: 89, distance: 18.5
click at [362, 96] on div "Delete point" at bounding box center [379, 99] width 51 height 10
click at [344, 100] on div "Crush & Fold" at bounding box center [364, 103] width 51 height 10
click at [350, 105] on div "Flip bend" at bounding box center [365, 103] width 51 height 10
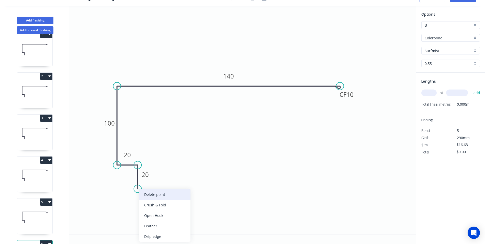
click at [153, 198] on div "Delete point" at bounding box center [164, 194] width 51 height 10
drag, startPoint x: 136, startPoint y: 164, endPoint x: 130, endPoint y: 152, distance: 13.5
click at [130, 152] on circle at bounding box center [130, 152] width 8 height 8
click at [132, 164] on rect at bounding box center [129, 161] width 10 height 7
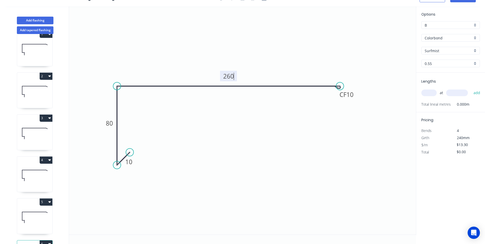
click at [263, 156] on icon "0 10 80 CF 10 260" at bounding box center [242, 120] width 347 height 228
type input "$18.27"
click at [132, 106] on div "Show angle" at bounding box center [142, 106] width 51 height 10
click at [128, 95] on tspan "º" at bounding box center [127, 94] width 2 height 8
click at [246, 141] on icon "0 10 80 CF 10 260 88 º" at bounding box center [242, 120] width 347 height 228
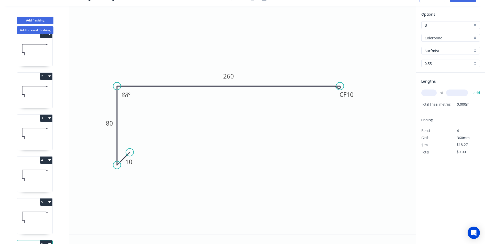
click at [430, 93] on input "text" at bounding box center [428, 92] width 15 height 7
type input "1"
type input "3000"
click at [471, 88] on button "add" at bounding box center [477, 92] width 12 height 9
type input "$54.81"
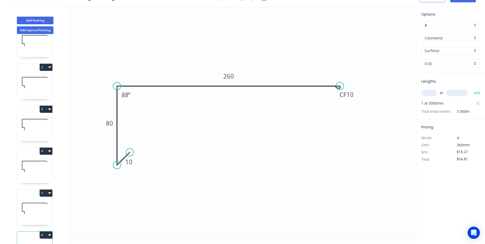
scroll to position [0, 0]
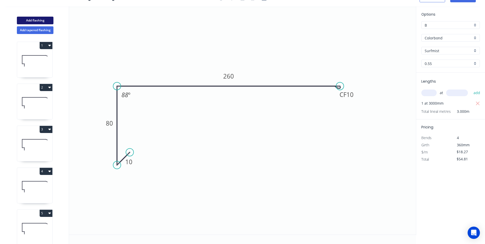
click at [41, 22] on button "Add flashing" at bounding box center [35, 21] width 37 height 8
type input "$0.00"
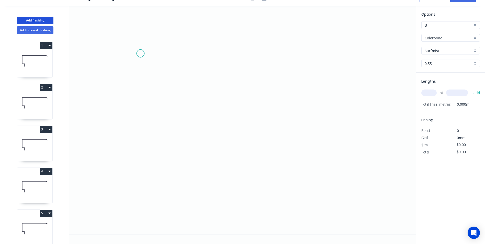
click at [140, 53] on icon "0" at bounding box center [242, 120] width 347 height 228
click at [140, 122] on icon "0" at bounding box center [242, 120] width 347 height 228
click at [263, 120] on icon "0 ?" at bounding box center [242, 120] width 347 height 228
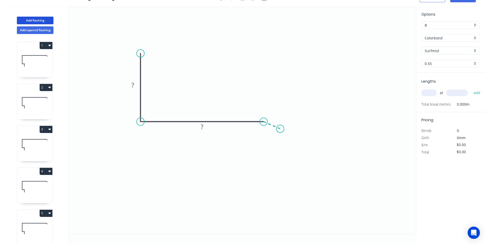
click at [280, 129] on icon "0 ? ?" at bounding box center [242, 120] width 347 height 228
click at [280, 129] on circle at bounding box center [280, 129] width 8 height 8
click at [135, 83] on rect at bounding box center [133, 85] width 10 height 7
drag, startPoint x: 280, startPoint y: 62, endPoint x: 315, endPoint y: 63, distance: 34.3
click at [281, 62] on icon "0 150 145 15 135 º" at bounding box center [242, 120] width 347 height 228
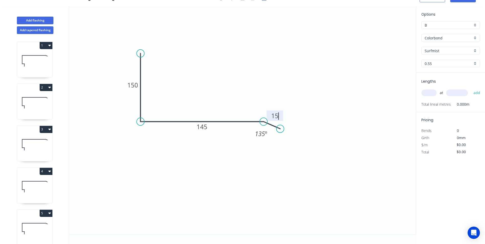
type input "$15.34"
click at [427, 92] on input "text" at bounding box center [428, 92] width 15 height 7
type input "1"
type input "500"
click at [471, 88] on button "add" at bounding box center [477, 92] width 12 height 9
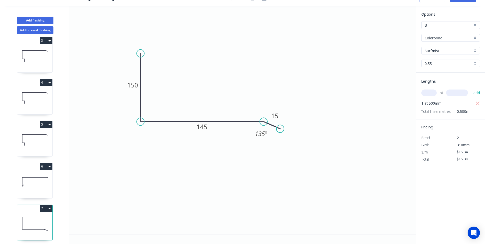
scroll to position [95, 0]
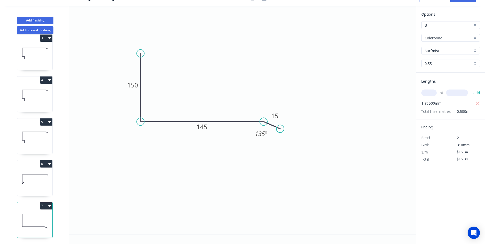
click at [46, 202] on button "7" at bounding box center [46, 205] width 13 height 7
click at [39, 213] on button "Duplicate" at bounding box center [28, 218] width 49 height 10
type input "$0.00"
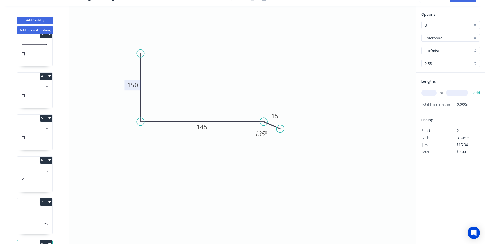
click at [135, 85] on tspan "150" at bounding box center [132, 85] width 11 height 8
type input "$25.46"
click at [216, 146] on icon "0 300 380 30 125 º" at bounding box center [242, 120] width 347 height 228
click at [429, 94] on input "text" at bounding box center [428, 92] width 15 height 7
type input "1"
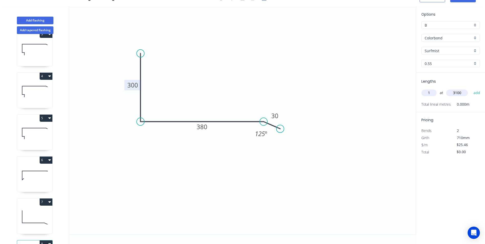
type input "3100"
click at [471, 88] on button "add" at bounding box center [477, 92] width 12 height 9
type input "$78.93"
click at [29, 32] on button "Add tapered flashing" at bounding box center [35, 30] width 37 height 8
type input "$0.00"
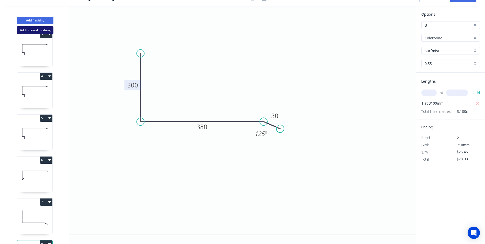
type input "$0.00"
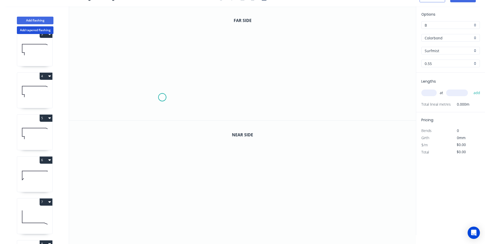
click at [162, 97] on icon "0" at bounding box center [242, 63] width 347 height 114
click at [162, 87] on icon at bounding box center [162, 92] width 0 height 10
click at [148, 46] on icon at bounding box center [148, 66] width 0 height 41
click at [287, 44] on icon "0 ? ? ?" at bounding box center [242, 63] width 347 height 114
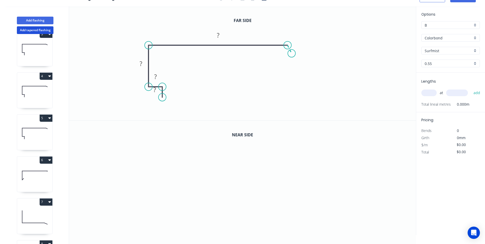
click at [293, 53] on icon "0 ? ? ? ?" at bounding box center [242, 63] width 347 height 114
click at [293, 53] on circle at bounding box center [293, 53] width 8 height 8
click at [157, 89] on rect at bounding box center [155, 89] width 10 height 7
click at [228, 97] on icon "0 20 20 80 145 15 135 º" at bounding box center [242, 63] width 347 height 114
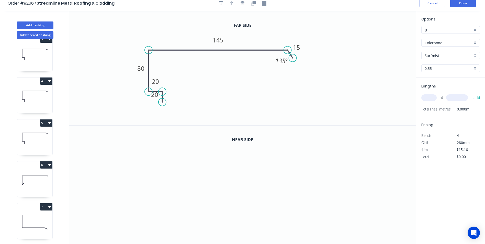
scroll to position [0, 0]
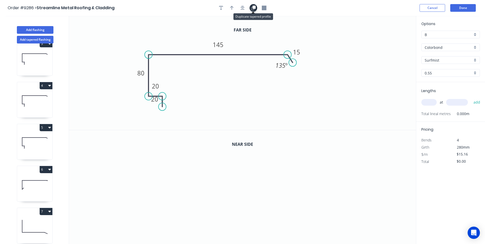
click at [252, 9] on icon "button" at bounding box center [253, 8] width 5 height 5
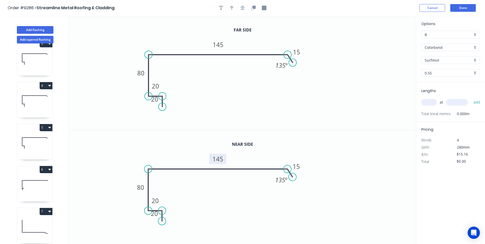
click at [221, 160] on tspan "145" at bounding box center [218, 159] width 11 height 8
click at [327, 160] on icon "0 20 20 80 165 15 135 º" at bounding box center [242, 187] width 347 height 114
type input "$16.16"
click at [430, 103] on input "text" at bounding box center [428, 102] width 15 height 7
type input "1"
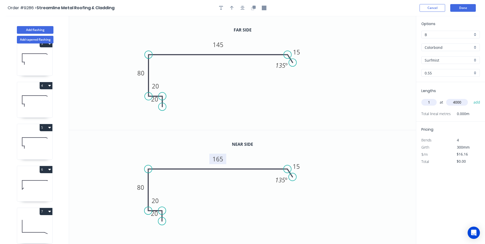
type input "4000"
click at [471, 98] on button "add" at bounding box center [477, 102] width 12 height 9
type input "$64.64"
click at [461, 9] on button "Done" at bounding box center [463, 8] width 26 height 8
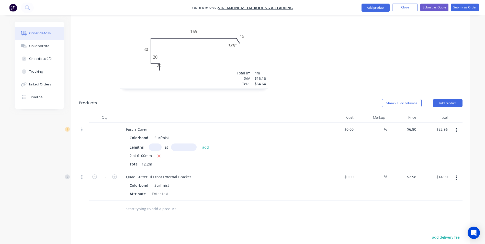
scroll to position [563, 0]
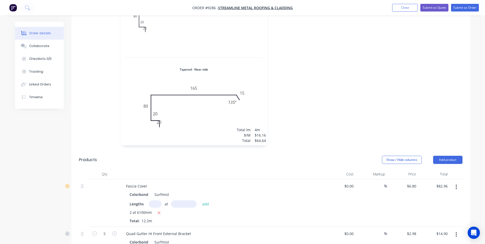
click at [466, 3] on nav "Order #9286 - Streamline Metal Roofing & Cladding Add product Close Submit as Q…" at bounding box center [242, 7] width 485 height 15
click at [465, 4] on button "Submit as Order" at bounding box center [465, 8] width 28 height 8
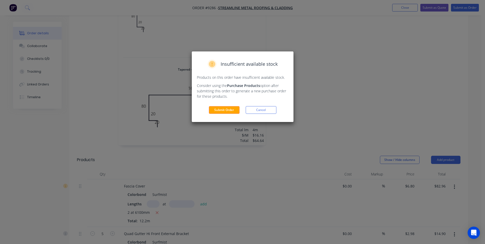
click at [228, 109] on button "Submit Order" at bounding box center [224, 110] width 31 height 8
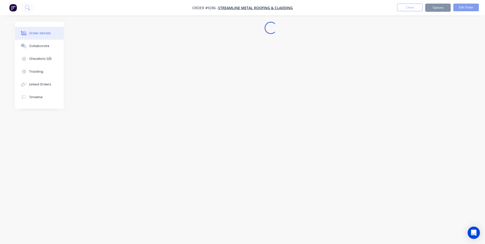
scroll to position [0, 0]
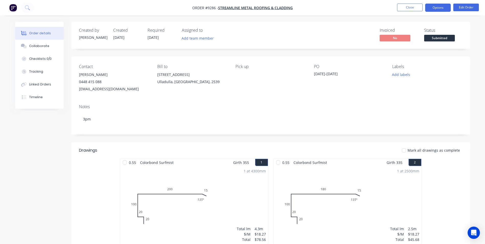
click at [433, 9] on button "Options" at bounding box center [438, 8] width 26 height 8
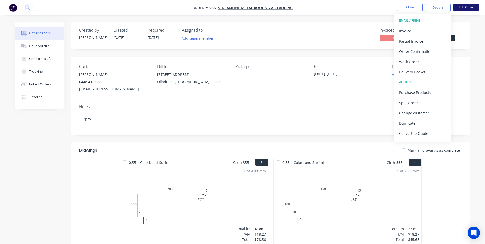
click at [462, 8] on button "Edit Order" at bounding box center [466, 8] width 26 height 8
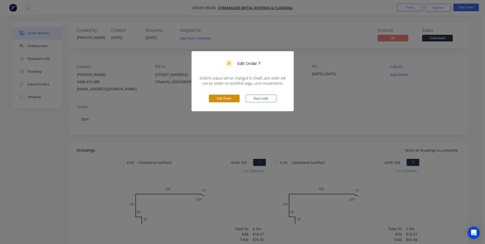
click at [229, 95] on button "Edit Order" at bounding box center [224, 99] width 31 height 8
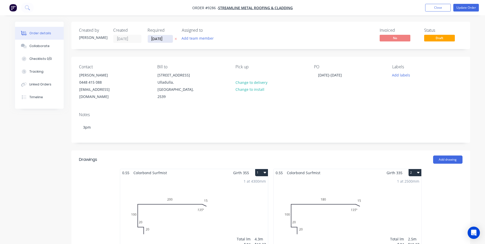
click at [154, 40] on input "[DATE]" at bounding box center [160, 39] width 25 height 8
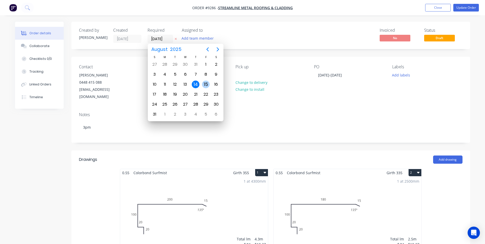
click at [207, 82] on div "15" at bounding box center [206, 84] width 8 height 8
type input "[DATE]"
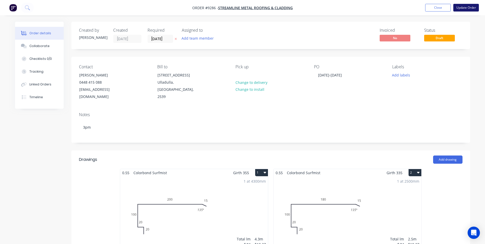
click at [458, 6] on button "Update Order" at bounding box center [466, 8] width 26 height 8
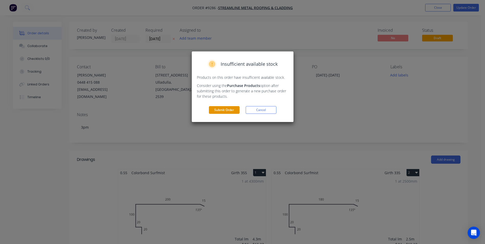
click at [225, 112] on button "Submit Order" at bounding box center [224, 110] width 31 height 8
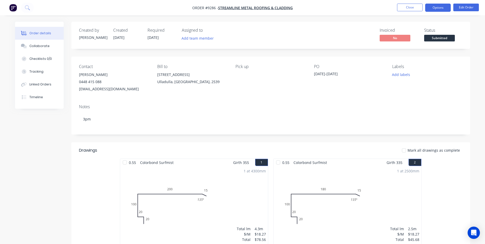
click at [435, 8] on button "Options" at bounding box center [438, 8] width 26 height 8
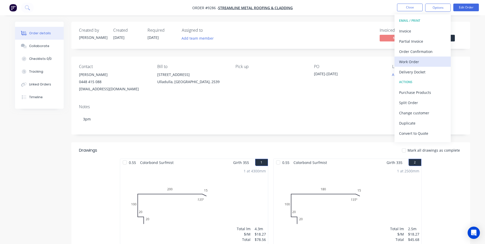
click at [419, 60] on div "Work Order" at bounding box center [422, 61] width 47 height 7
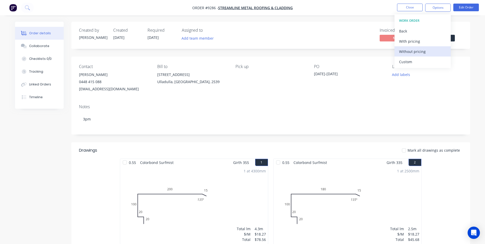
click at [419, 53] on div "Without pricing" at bounding box center [422, 51] width 47 height 7
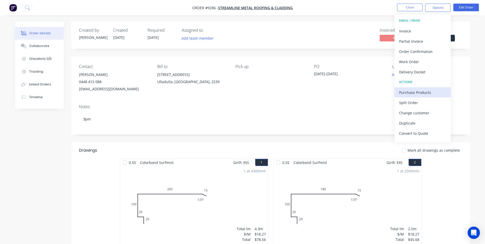
click at [414, 88] on button "Purchase Products" at bounding box center [422, 92] width 56 height 10
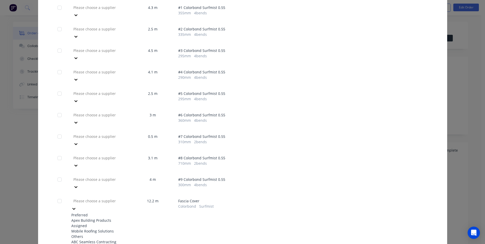
click at [115, 198] on div at bounding box center [110, 201] width 74 height 6
click at [98, 216] on div "Apex Building Products" at bounding box center [99, 218] width 56 height 5
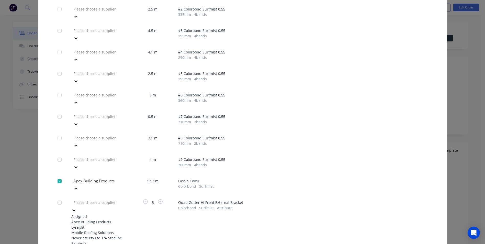
click at [97, 219] on div "Apex Building Products" at bounding box center [99, 221] width 56 height 5
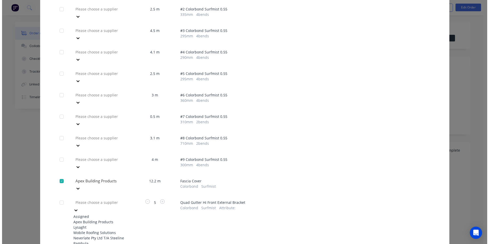
scroll to position [60, 0]
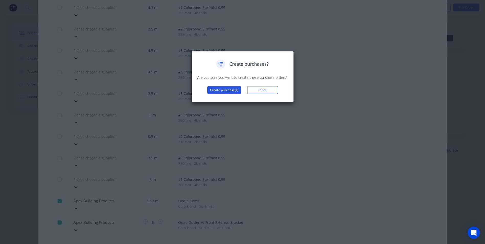
click at [227, 92] on button "Create purchase(s)" at bounding box center [224, 90] width 34 height 8
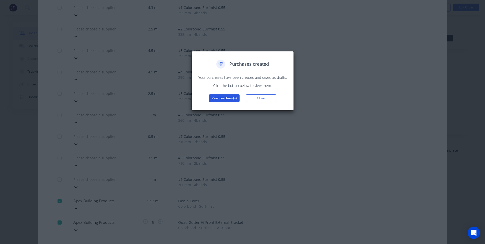
click at [227, 99] on button "View purchase(s)" at bounding box center [224, 98] width 31 height 8
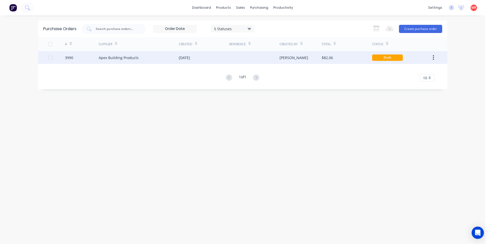
click at [237, 56] on div at bounding box center [254, 57] width 50 height 13
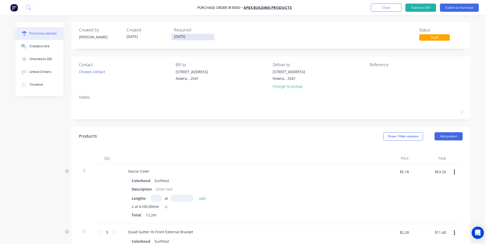
click at [186, 35] on input "[DATE]" at bounding box center [192, 37] width 43 height 6
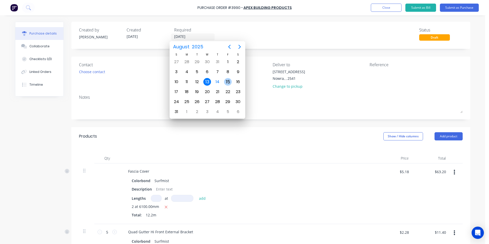
click at [225, 80] on div "15" at bounding box center [228, 82] width 8 height 8
type input "[DATE]"
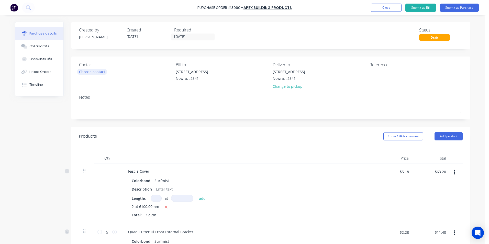
click at [100, 73] on div "Choose contact" at bounding box center [92, 71] width 26 height 5
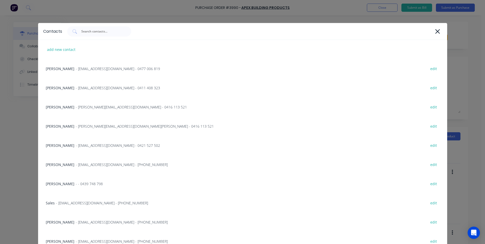
drag, startPoint x: 87, startPoint y: 165, endPoint x: 155, endPoint y: 158, distance: 67.7
click at [87, 164] on span "- info@SCRS.net.au - (02) 4411 1090" at bounding box center [122, 164] width 92 height 5
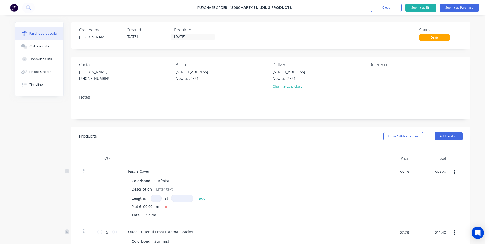
click at [464, 3] on div "Purchase Order #3990 - Apex Building Products Add product Close Submit as Bill …" at bounding box center [244, 7] width 489 height 15
click at [462, 7] on button "Submit as Purchase" at bounding box center [459, 8] width 39 height 8
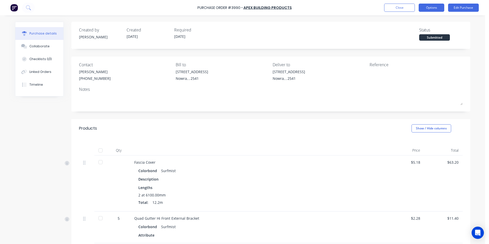
click at [432, 10] on button "Options" at bounding box center [431, 8] width 26 height 8
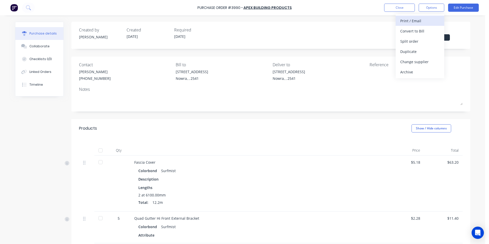
click at [418, 21] on div "Print / Email" at bounding box center [419, 20] width 39 height 7
click at [421, 33] on div "With pricing" at bounding box center [419, 30] width 39 height 7
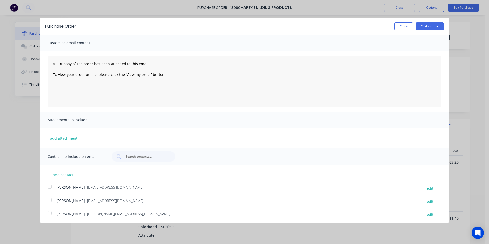
scroll to position [94, 0]
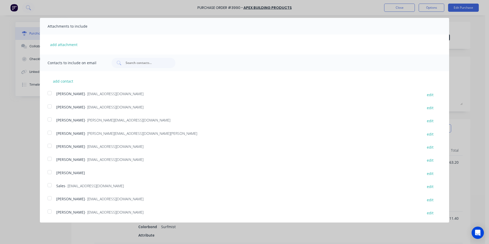
drag, startPoint x: 53, startPoint y: 184, endPoint x: 63, endPoint y: 178, distance: 11.1
click at [53, 183] on div at bounding box center [49, 185] width 10 height 10
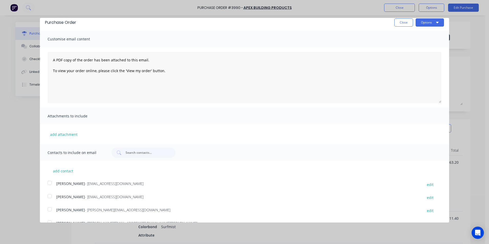
scroll to position [0, 0]
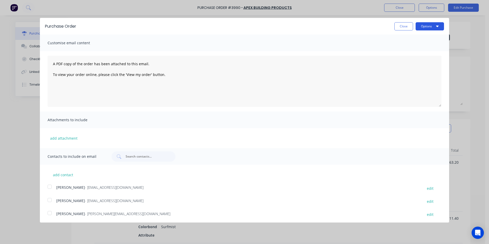
click at [430, 26] on button "Options" at bounding box center [429, 26] width 28 height 8
drag, startPoint x: 420, startPoint y: 47, endPoint x: 411, endPoint y: 36, distance: 13.9
click at [420, 47] on div "Email" at bounding box center [419, 49] width 39 height 7
click at [404, 29] on button "Close" at bounding box center [403, 26] width 19 height 8
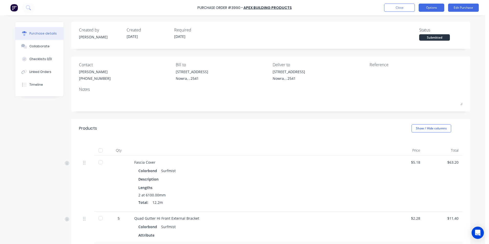
click at [427, 10] on button "Options" at bounding box center [431, 8] width 26 height 8
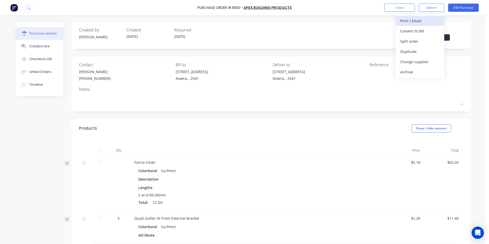
click at [426, 20] on div "Print / Email" at bounding box center [419, 20] width 39 height 7
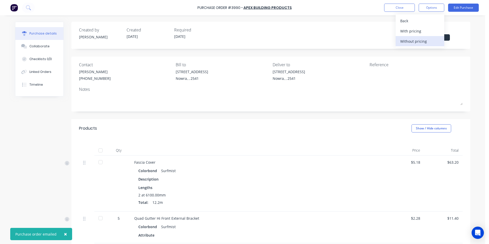
click at [421, 37] on button "Without pricing" at bounding box center [419, 41] width 49 height 10
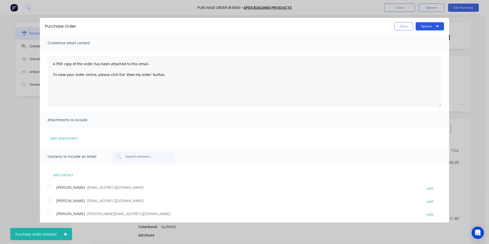
click at [425, 28] on button "Options" at bounding box center [429, 26] width 28 height 8
click at [425, 36] on div "Print" at bounding box center [419, 39] width 39 height 7
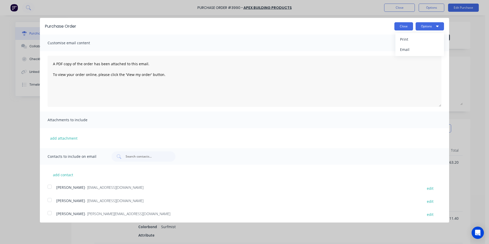
click at [398, 29] on button "Close" at bounding box center [403, 26] width 19 height 8
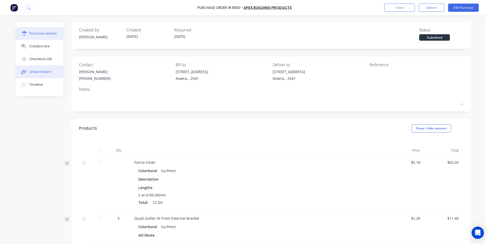
click at [44, 73] on div "Linked Orders" at bounding box center [40, 72] width 22 height 5
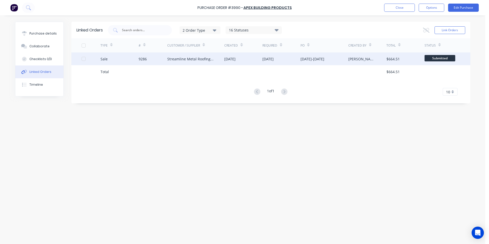
click at [141, 60] on div "9286" at bounding box center [143, 58] width 8 height 5
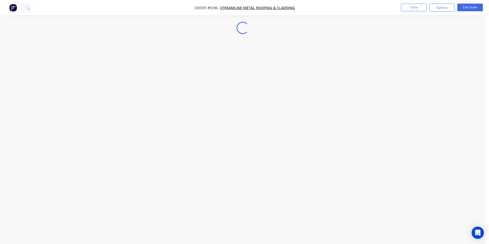
click at [429, 9] on button "Options" at bounding box center [442, 8] width 26 height 8
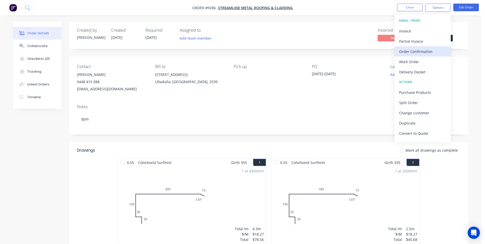
click at [417, 50] on div "Order Confirmation" at bounding box center [422, 51] width 47 height 7
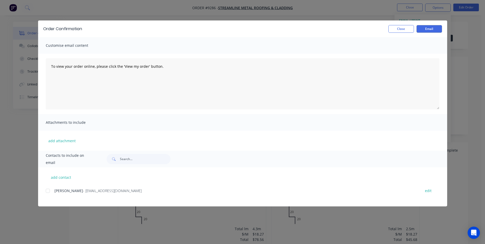
click at [51, 190] on div at bounding box center [48, 191] width 10 height 10
drag, startPoint x: 428, startPoint y: 30, endPoint x: 416, endPoint y: 29, distance: 12.0
click at [428, 30] on button "Email" at bounding box center [429, 29] width 26 height 8
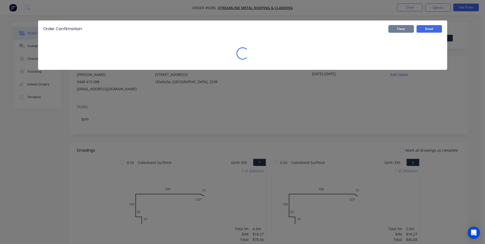
click at [400, 30] on button "Close" at bounding box center [401, 29] width 26 height 8
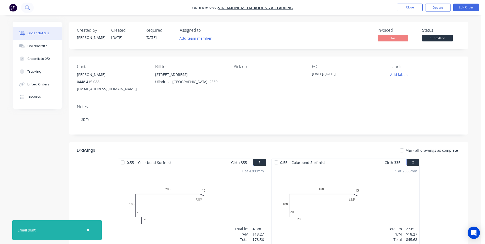
click at [28, 8] on icon at bounding box center [27, 7] width 5 height 5
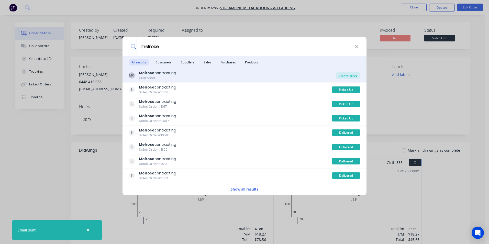
type input "melrose"
click at [340, 73] on div "Create order" at bounding box center [347, 75] width 25 height 7
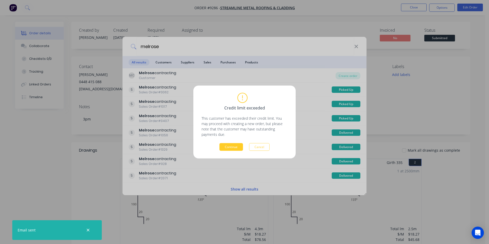
click at [235, 144] on button "Continue" at bounding box center [231, 147] width 24 height 8
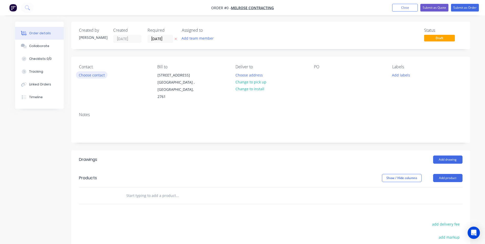
click at [80, 76] on button "Choose contact" at bounding box center [91, 74] width 31 height 7
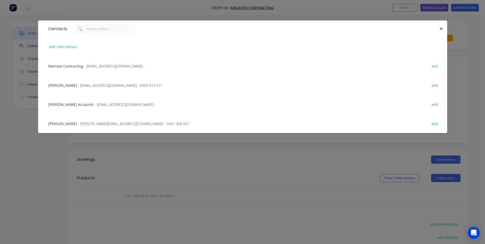
click at [81, 88] on div "Brett Cini - Brettc@melroseroofing.com.au - 0409 913 571" at bounding box center [105, 85] width 114 height 5
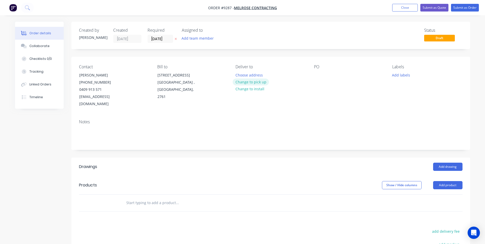
click at [243, 84] on button "Change to pick up" at bounding box center [251, 81] width 36 height 7
click at [319, 75] on div at bounding box center [318, 74] width 8 height 7
click at [453, 163] on button "Add drawing" at bounding box center [447, 167] width 29 height 8
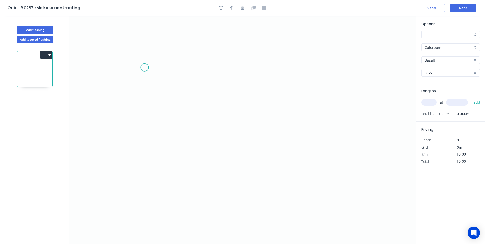
click at [144, 67] on icon "0" at bounding box center [242, 130] width 347 height 228
click at [156, 141] on icon "0" at bounding box center [242, 130] width 347 height 228
drag, startPoint x: 334, startPoint y: 143, endPoint x: 335, endPoint y: 169, distance: 26.6
click at [334, 146] on icon "0 ?" at bounding box center [242, 130] width 347 height 228
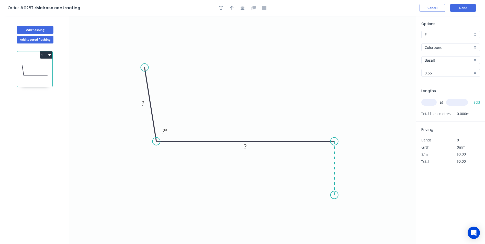
click at [335, 195] on icon "0 ? ? ? º" at bounding box center [242, 130] width 347 height 228
click at [322, 183] on icon "0 ? ? ? ? º" at bounding box center [242, 130] width 347 height 228
click at [144, 105] on tspan "?" at bounding box center [143, 103] width 3 height 8
drag, startPoint x: 260, startPoint y: 45, endPoint x: 240, endPoint y: 11, distance: 39.0
click at [260, 44] on icon "0 100 123 50 10 95 º" at bounding box center [242, 130] width 347 height 228
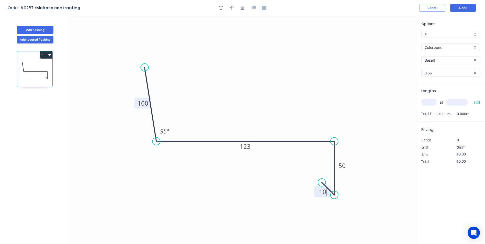
type input "$9.16"
click at [232, 8] on icon "button" at bounding box center [232, 8] width 4 height 4
click at [392, 41] on icon at bounding box center [390, 35] width 5 height 16
drag, startPoint x: 391, startPoint y: 41, endPoint x: 285, endPoint y: 79, distance: 113.0
click at [280, 79] on icon at bounding box center [287, 73] width 15 height 15
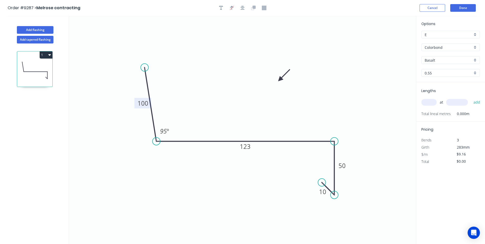
click at [475, 59] on div "Basalt" at bounding box center [450, 60] width 59 height 8
click at [439, 96] on div "Surfmist" at bounding box center [450, 95] width 58 height 9
type input "Surfmist"
click at [431, 100] on input "text" at bounding box center [428, 102] width 15 height 7
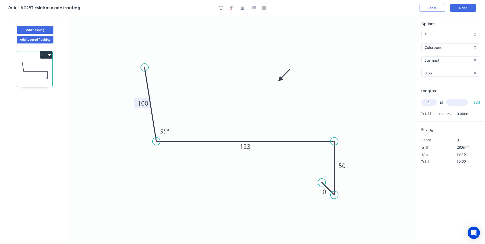
type input "1"
type input "1200"
click at [471, 98] on button "add" at bounding box center [477, 102] width 12 height 9
type input "$10.99"
type input "1"
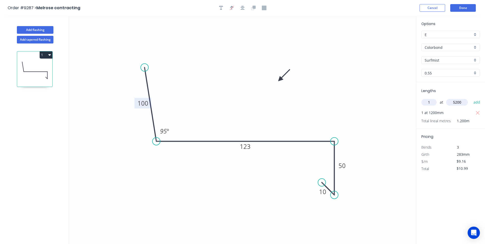
type input "5200"
click at [471, 98] on button "add" at bounding box center [477, 102] width 12 height 9
type input "$58.62"
type input "1"
type input "1900"
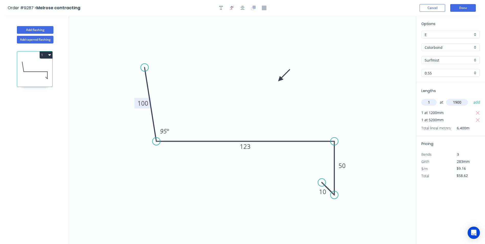
click at [471, 98] on button "add" at bounding box center [477, 102] width 12 height 9
type input "$76.03"
click at [43, 30] on button "Add flashing" at bounding box center [35, 30] width 37 height 8
type input "$0.00"
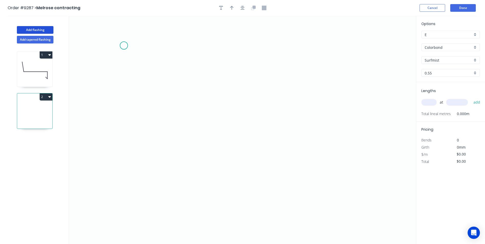
click at [124, 45] on icon "0" at bounding box center [242, 130] width 347 height 228
drag, startPoint x: 351, startPoint y: 44, endPoint x: 353, endPoint y: 63, distance: 19.4
click at [351, 45] on icon "0" at bounding box center [242, 130] width 347 height 228
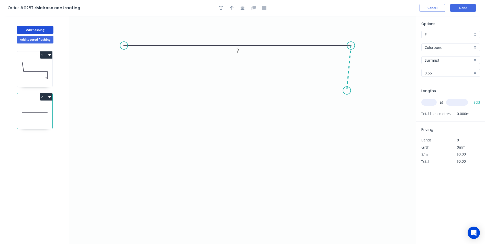
click at [347, 90] on icon "0 ?" at bounding box center [242, 130] width 347 height 228
click at [336, 81] on icon "0 ? ? ? º" at bounding box center [242, 130] width 347 height 228
click at [336, 81] on circle at bounding box center [336, 80] width 8 height 8
drag, startPoint x: 347, startPoint y: 89, endPoint x: 350, endPoint y: 88, distance: 3.7
click at [350, 88] on circle at bounding box center [351, 88] width 8 height 8
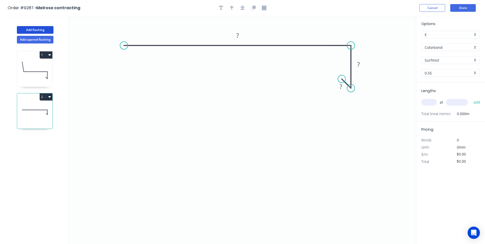
drag, startPoint x: 338, startPoint y: 82, endPoint x: 342, endPoint y: 78, distance: 5.6
click at [342, 78] on circle at bounding box center [342, 79] width 8 height 8
click at [340, 85] on tspan "?" at bounding box center [340, 86] width 3 height 8
click at [304, 106] on icon "0 750 40 10" at bounding box center [242, 130] width 347 height 228
type input "$20.03"
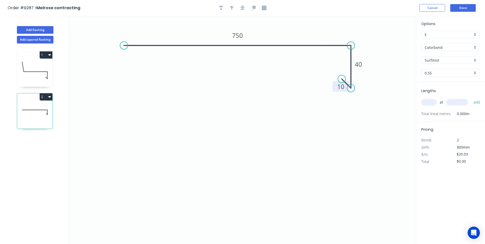
click at [424, 103] on input "text" at bounding box center [428, 102] width 15 height 7
type input "2"
type input "1200"
click at [471, 98] on button "add" at bounding box center [477, 102] width 12 height 9
type input "$48.07"
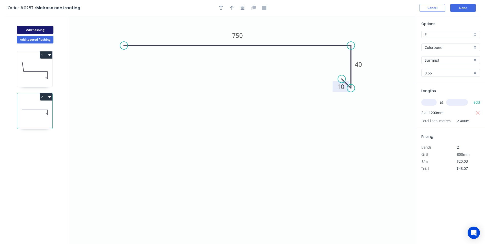
click at [44, 31] on button "Add flashing" at bounding box center [35, 30] width 37 height 8
type input "$0.00"
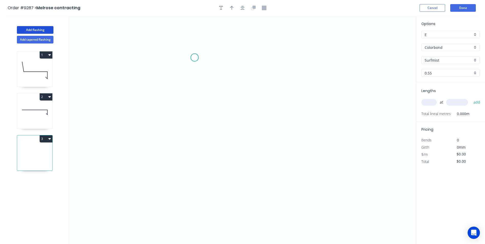
click at [195, 57] on icon "0" at bounding box center [242, 130] width 347 height 228
click at [262, 61] on icon "0" at bounding box center [242, 130] width 347 height 228
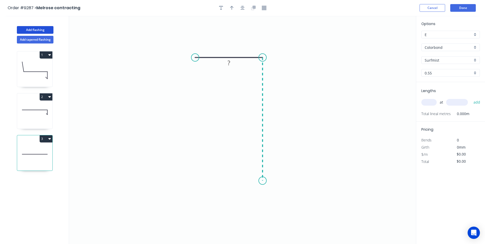
click at [262, 181] on icon "0 ?" at bounding box center [242, 130] width 347 height 228
click at [248, 205] on icon "0 ? ?" at bounding box center [242, 130] width 347 height 228
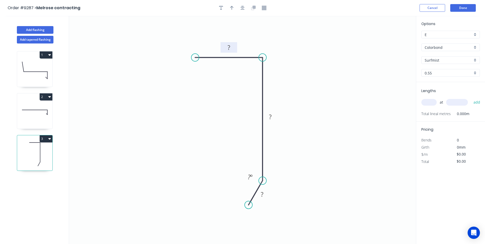
click at [228, 47] on tspan "?" at bounding box center [228, 47] width 3 height 8
drag, startPoint x: 294, startPoint y: 34, endPoint x: 246, endPoint y: 26, distance: 48.4
click at [293, 34] on icon "0 50 40 10 160 º" at bounding box center [242, 130] width 347 height 228
type input "$4.02"
click at [230, 8] on icon "button" at bounding box center [232, 8] width 4 height 4
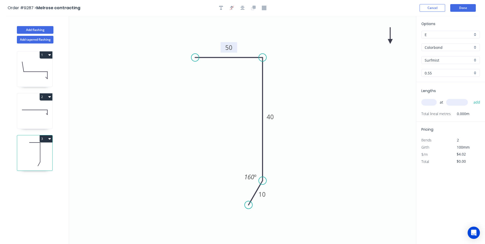
click at [388, 41] on icon "0 50 40 10 160 º" at bounding box center [242, 130] width 347 height 228
click at [389, 41] on icon at bounding box center [390, 35] width 5 height 16
drag, startPoint x: 389, startPoint y: 41, endPoint x: 332, endPoint y: 72, distance: 65.5
click at [387, 45] on icon at bounding box center [394, 37] width 15 height 15
click at [430, 101] on input "text" at bounding box center [428, 102] width 15 height 7
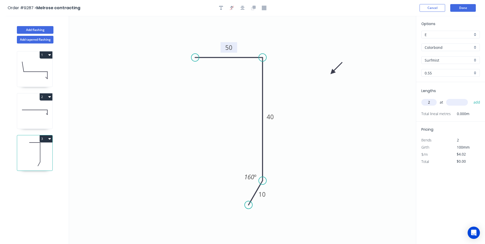
type input "2"
type input "1000"
click at [471, 98] on button "add" at bounding box center [477, 102] width 12 height 9
type input "$8.04"
click at [40, 31] on button "Add flashing" at bounding box center [35, 30] width 37 height 8
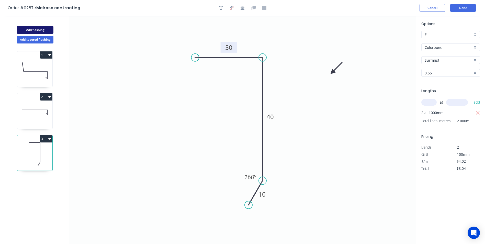
type input "$0.00"
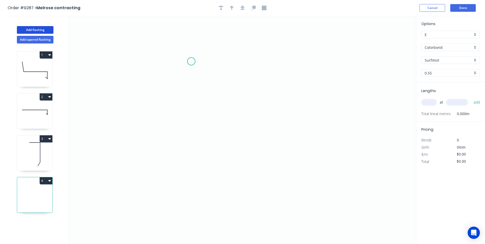
click at [191, 61] on icon "0" at bounding box center [242, 130] width 347 height 228
drag, startPoint x: 192, startPoint y: 161, endPoint x: 264, endPoint y: 160, distance: 72.1
click at [193, 161] on icon "0" at bounding box center [242, 130] width 347 height 228
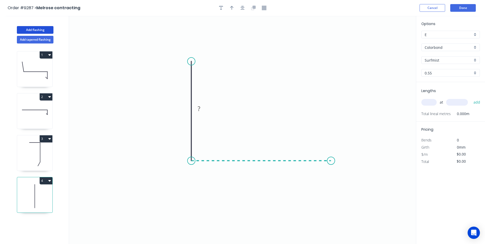
click at [331, 160] on icon "0 ?" at bounding box center [242, 130] width 347 height 228
click at [331, 160] on circle at bounding box center [331, 161] width 8 height 8
click at [230, 9] on icon "button" at bounding box center [232, 8] width 4 height 5
click at [391, 41] on icon at bounding box center [390, 35] width 5 height 16
drag, startPoint x: 391, startPoint y: 41, endPoint x: 291, endPoint y: 92, distance: 112.1
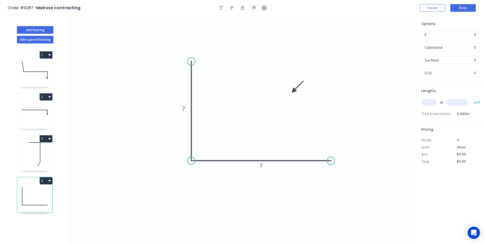
click at [291, 92] on icon at bounding box center [297, 86] width 15 height 15
click at [431, 103] on input "text" at bounding box center [428, 102] width 15 height 7
type input "2"
type input "1000"
click at [471, 98] on button "add" at bounding box center [477, 102] width 12 height 9
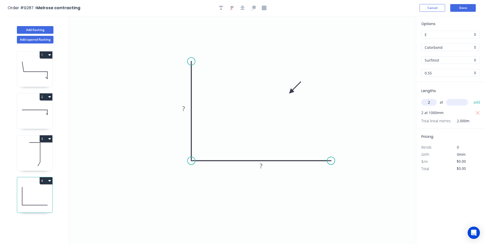
type input "2"
type input "1200"
click at [471, 98] on button "add" at bounding box center [477, 102] width 12 height 9
click at [37, 32] on button "Add flashing" at bounding box center [35, 30] width 37 height 8
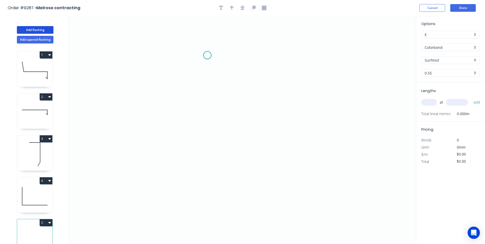
click at [207, 55] on icon "0" at bounding box center [242, 130] width 347 height 228
click at [205, 136] on icon "0" at bounding box center [242, 130] width 347 height 228
click at [265, 136] on icon "0 ?" at bounding box center [242, 130] width 347 height 228
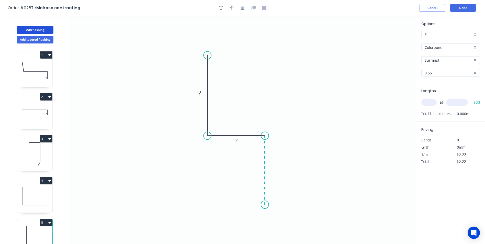
click at [264, 205] on icon "0 ? ?" at bounding box center [242, 130] width 347 height 228
click at [203, 91] on rect at bounding box center [199, 93] width 10 height 7
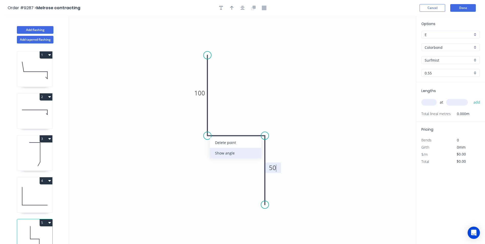
click at [225, 151] on div "Show angle" at bounding box center [235, 153] width 51 height 10
type input "$6.10"
drag, startPoint x: 271, startPoint y: 154, endPoint x: 228, endPoint y: 139, distance: 45.7
click at [271, 154] on div "Show angle" at bounding box center [288, 154] width 51 height 10
click at [213, 127] on rect at bounding box center [216, 126] width 10 height 7
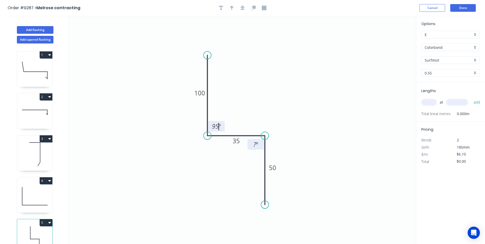
click at [255, 145] on tspan "?" at bounding box center [254, 144] width 3 height 8
click at [286, 103] on icon "0 100 35 50 95 º 95 º" at bounding box center [242, 130] width 347 height 228
click at [233, 8] on icon "button" at bounding box center [232, 8] width 4 height 5
click at [390, 39] on icon at bounding box center [390, 35] width 5 height 16
drag, startPoint x: 390, startPoint y: 39, endPoint x: 288, endPoint y: 90, distance: 113.3
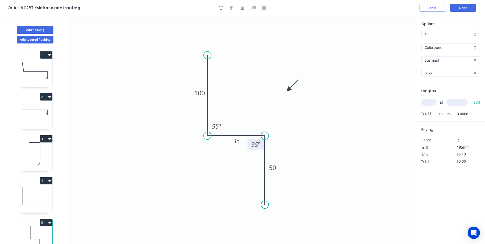
click at [288, 90] on icon at bounding box center [292, 85] width 15 height 15
click at [432, 101] on input "text" at bounding box center [428, 102] width 15 height 7
type input "1"
type input "2300"
click at [471, 98] on button "add" at bounding box center [477, 102] width 12 height 9
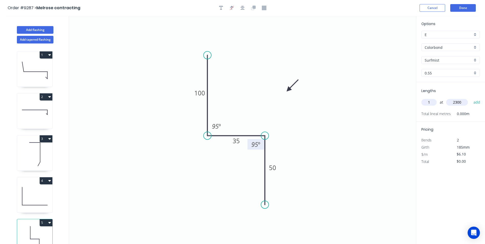
type input "$14.03"
type input "1"
type input "4700"
click at [471, 98] on button "add" at bounding box center [477, 102] width 12 height 9
type input "$42.70"
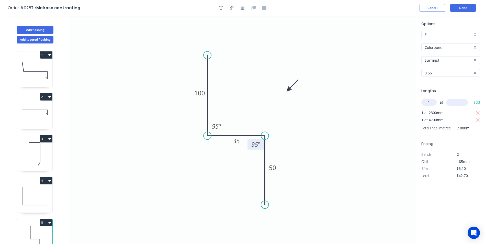
type input "1"
type input "5400"
click at [471, 98] on button "add" at bounding box center [477, 102] width 12 height 9
type input "$75.64"
type input "1"
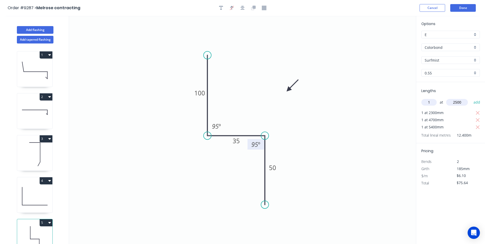
type input "2500"
click at [471, 98] on button "add" at bounding box center [477, 102] width 12 height 9
type input "$90.89"
type input "2"
type input "5"
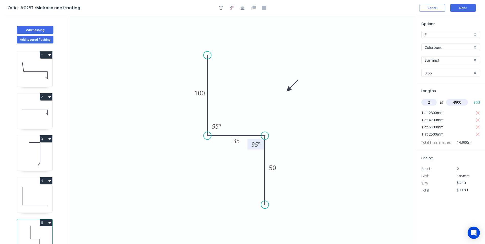
type input "4800"
click at [471, 98] on button "add" at bounding box center [477, 102] width 12 height 9
type input "$149.45"
click at [465, 5] on button "Done" at bounding box center [463, 8] width 26 height 8
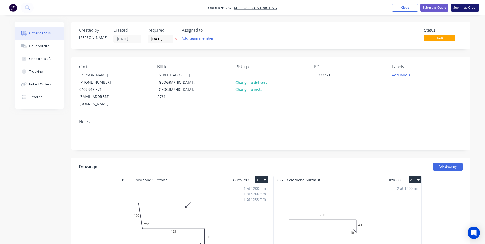
click at [464, 7] on button "Submit as Order" at bounding box center [465, 8] width 28 height 8
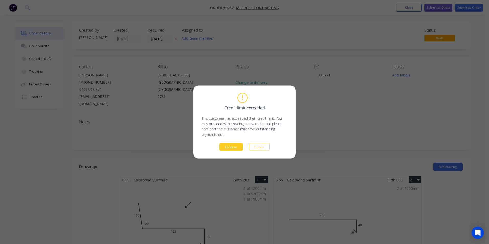
click at [235, 144] on button "Continue" at bounding box center [231, 147] width 24 height 8
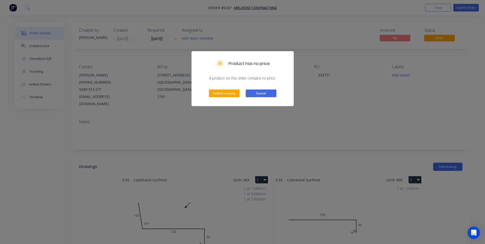
click at [271, 94] on button "Cancel" at bounding box center [261, 93] width 31 height 8
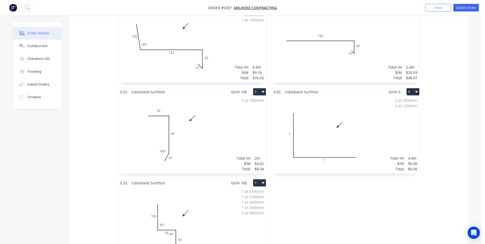
click at [338, 107] on div "2 at 1000mm 2 at 1200mm Total lm $/M Total 4.4m $0.00 $0.00" at bounding box center [345, 135] width 148 height 78
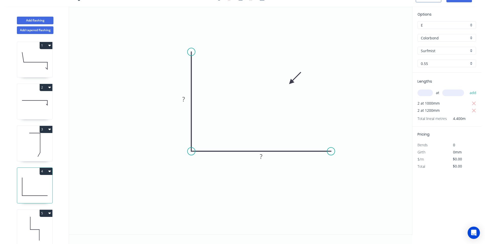
scroll to position [9, 0]
click at [182, 99] on rect at bounding box center [183, 99] width 10 height 7
click at [285, 178] on icon "0 100 100" at bounding box center [240, 120] width 343 height 228
type input "$5.12"
type input "$22.53"
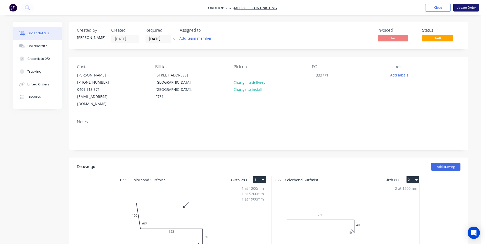
click at [460, 6] on button "Update Order" at bounding box center [466, 8] width 26 height 8
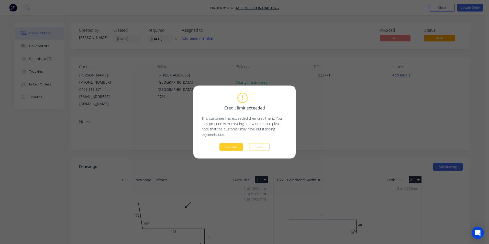
click at [240, 146] on button "Continue" at bounding box center [231, 147] width 24 height 8
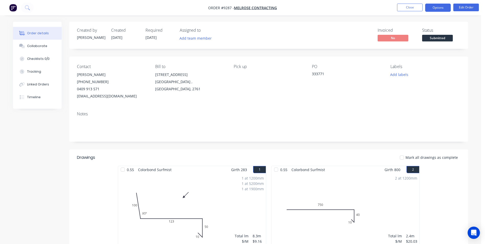
click at [437, 10] on button "Options" at bounding box center [438, 8] width 26 height 8
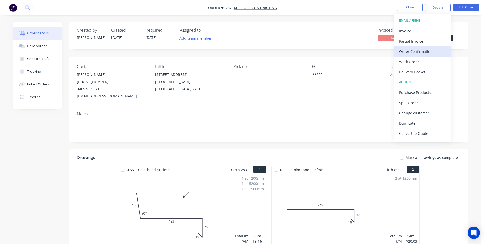
click at [421, 52] on div "Order Confirmation" at bounding box center [422, 51] width 47 height 7
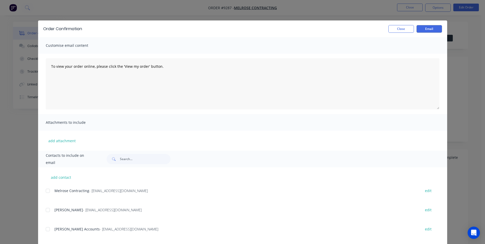
drag, startPoint x: 48, startPoint y: 209, endPoint x: 51, endPoint y: 206, distance: 4.6
click at [49, 208] on div at bounding box center [48, 210] width 10 height 10
click at [419, 31] on button "Email" at bounding box center [429, 29] width 26 height 8
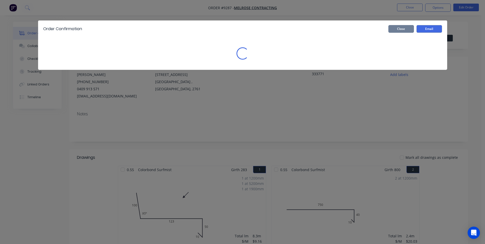
click at [400, 30] on button "Close" at bounding box center [401, 29] width 26 height 8
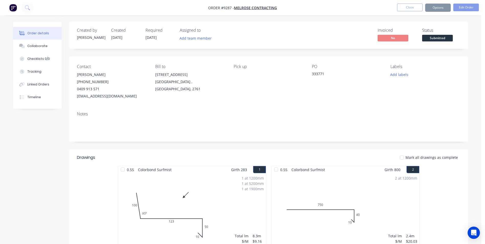
click at [434, 7] on button "Options" at bounding box center [438, 8] width 26 height 8
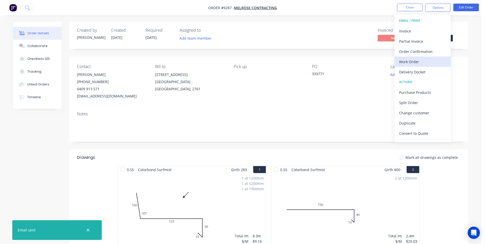
click at [423, 59] on div "Work Order" at bounding box center [422, 61] width 47 height 7
click at [424, 52] on div "Without pricing" at bounding box center [422, 51] width 47 height 7
